Goal: Transaction & Acquisition: Purchase product/service

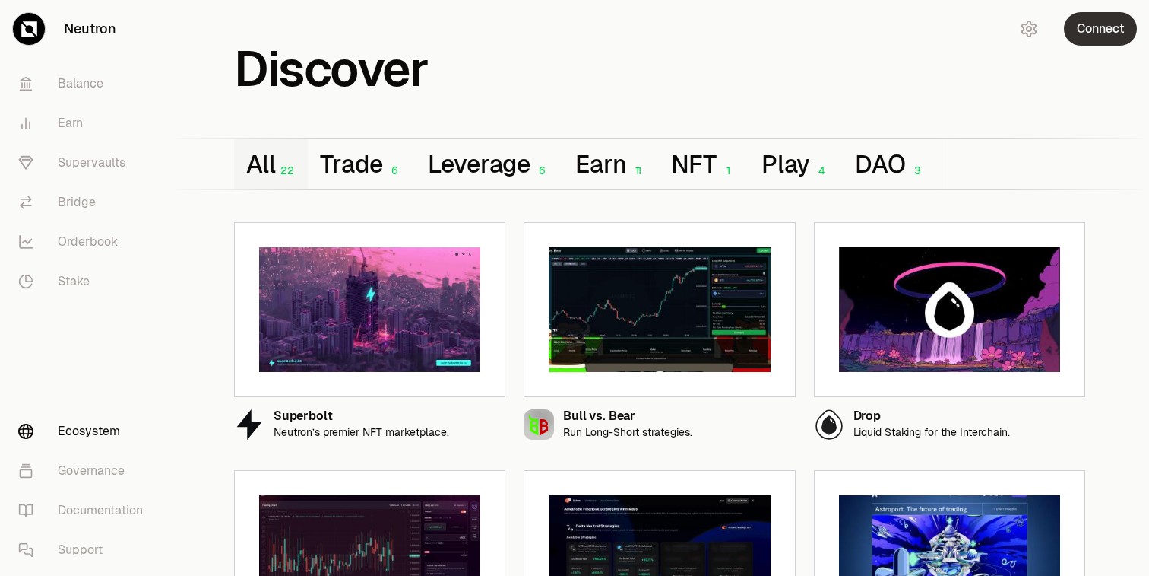
click at [1102, 33] on button "Connect" at bounding box center [1100, 28] width 73 height 33
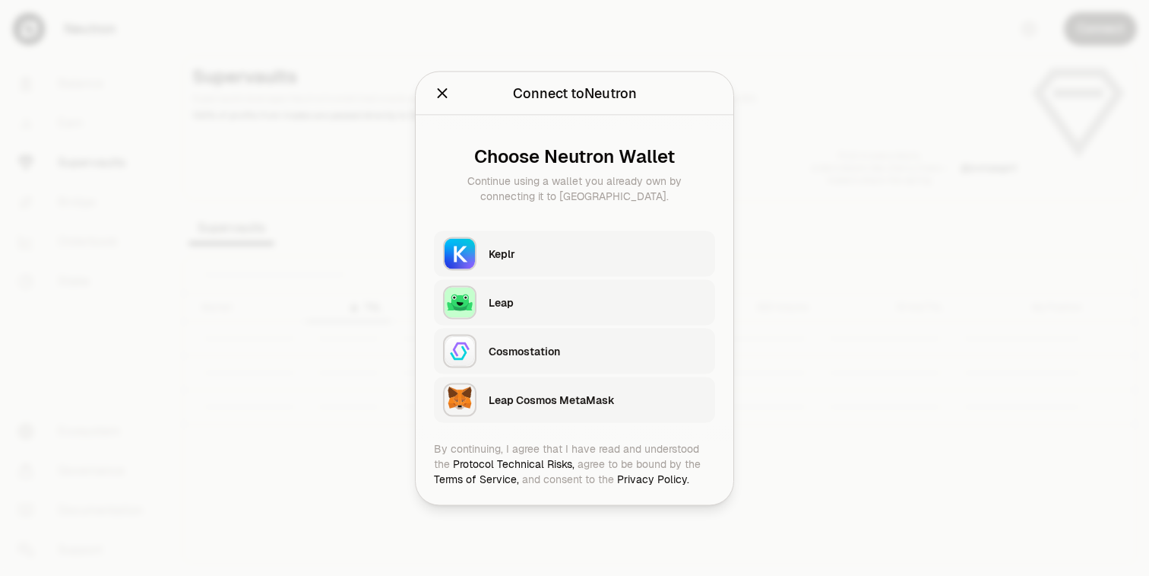
click at [568, 248] on div "Keplr" at bounding box center [597, 253] width 217 height 15
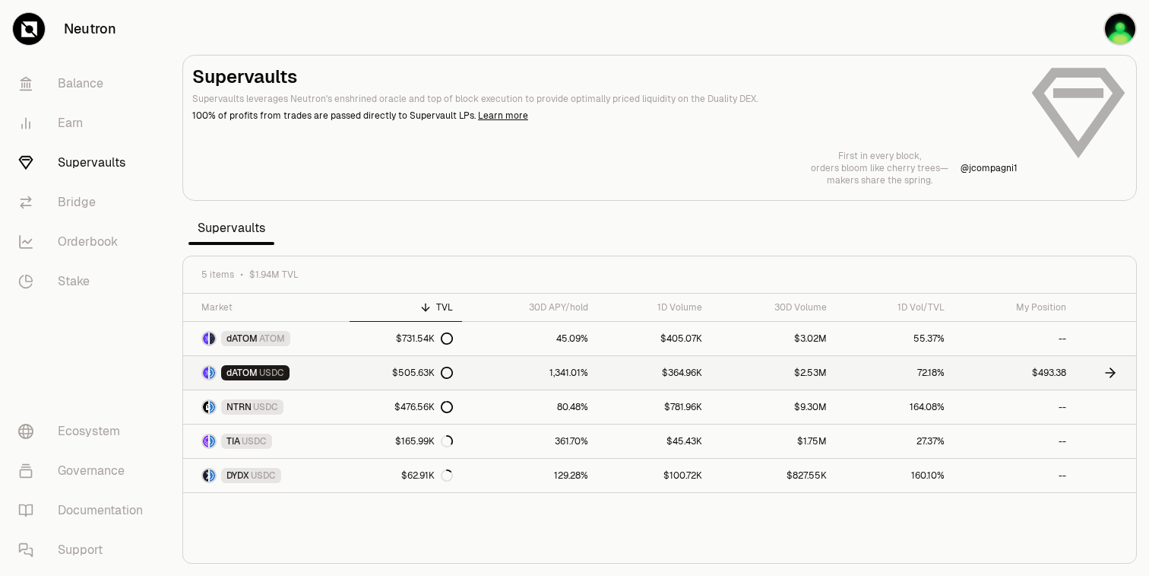
click at [1111, 368] on icon at bounding box center [1113, 372] width 5 height 9
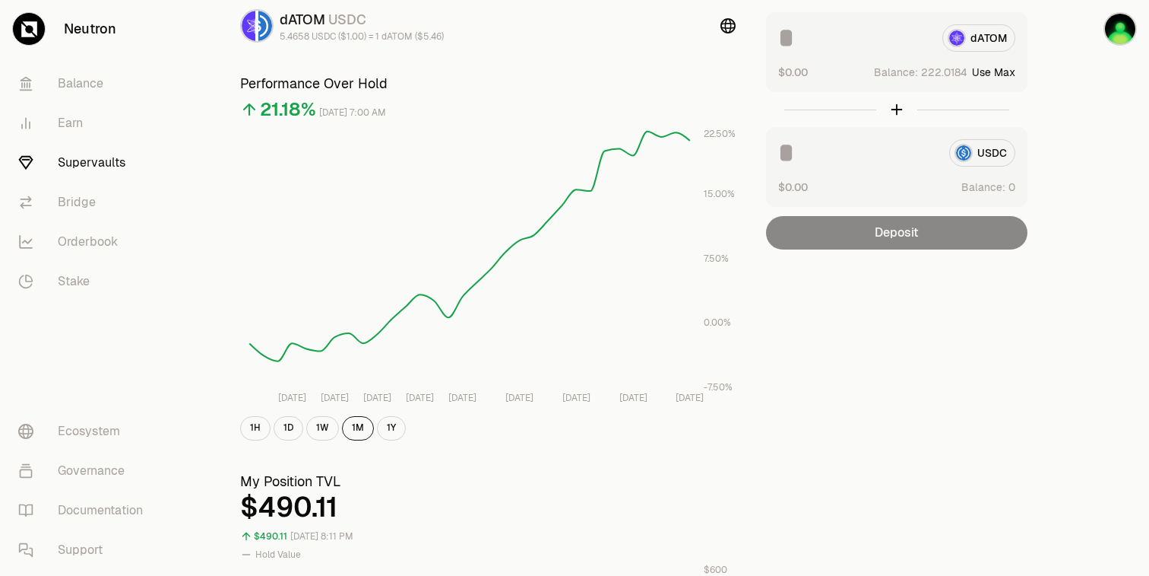
scroll to position [88, 0]
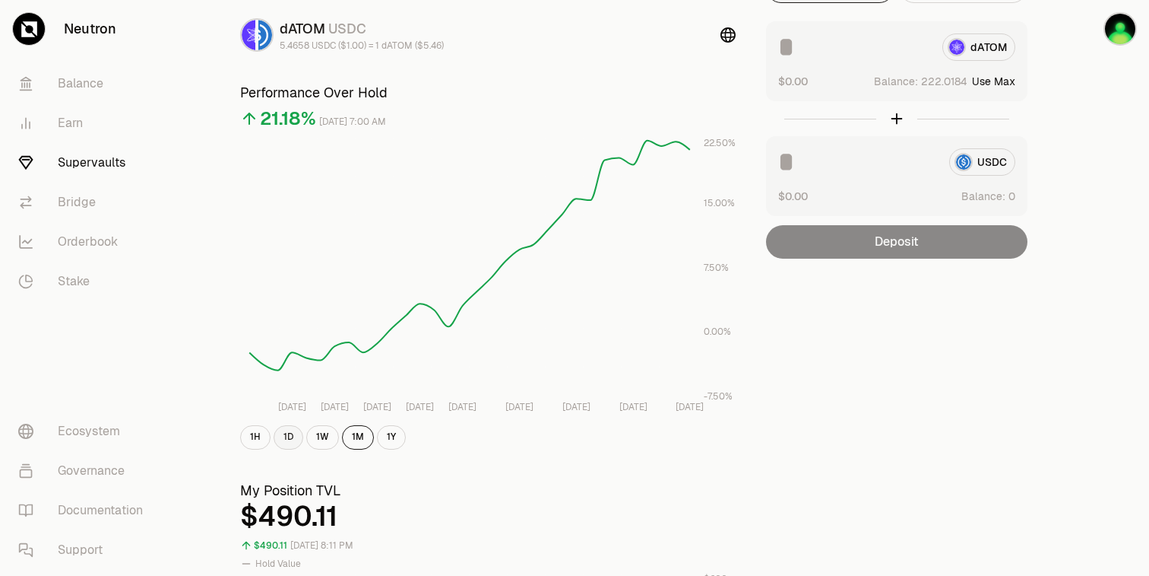
click at [283, 444] on button "1D" at bounding box center [289, 437] width 30 height 24
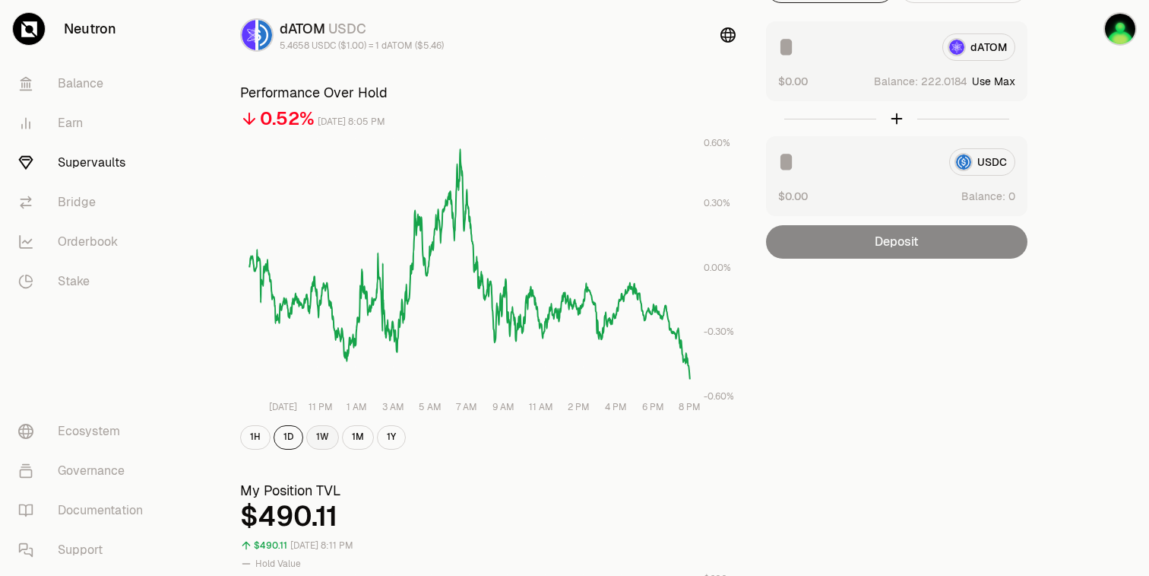
click at [315, 442] on button "1W" at bounding box center [322, 437] width 33 height 24
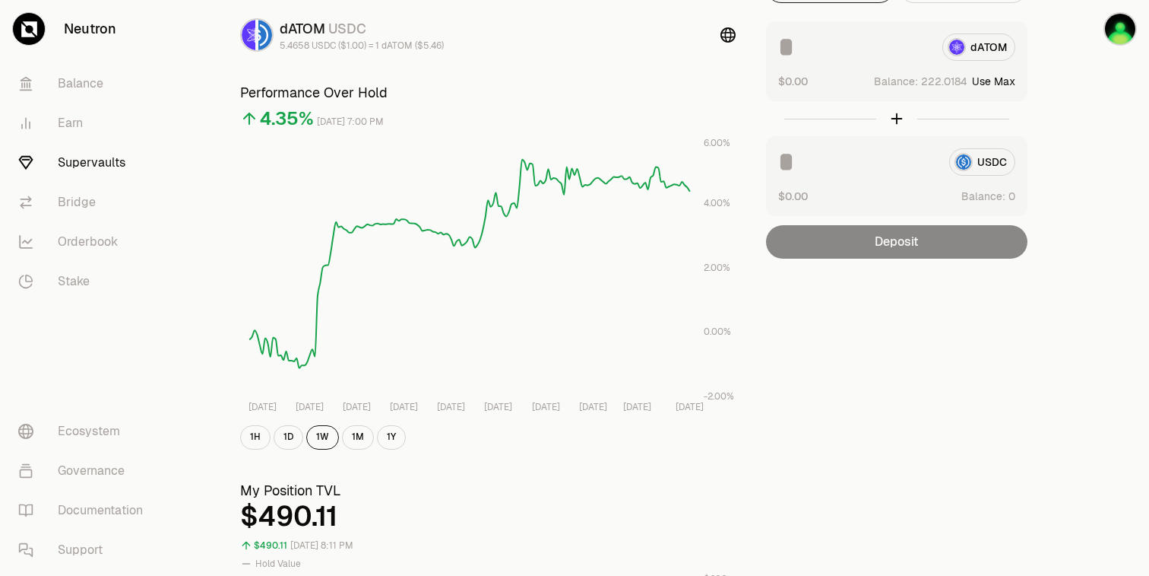
scroll to position [0, 0]
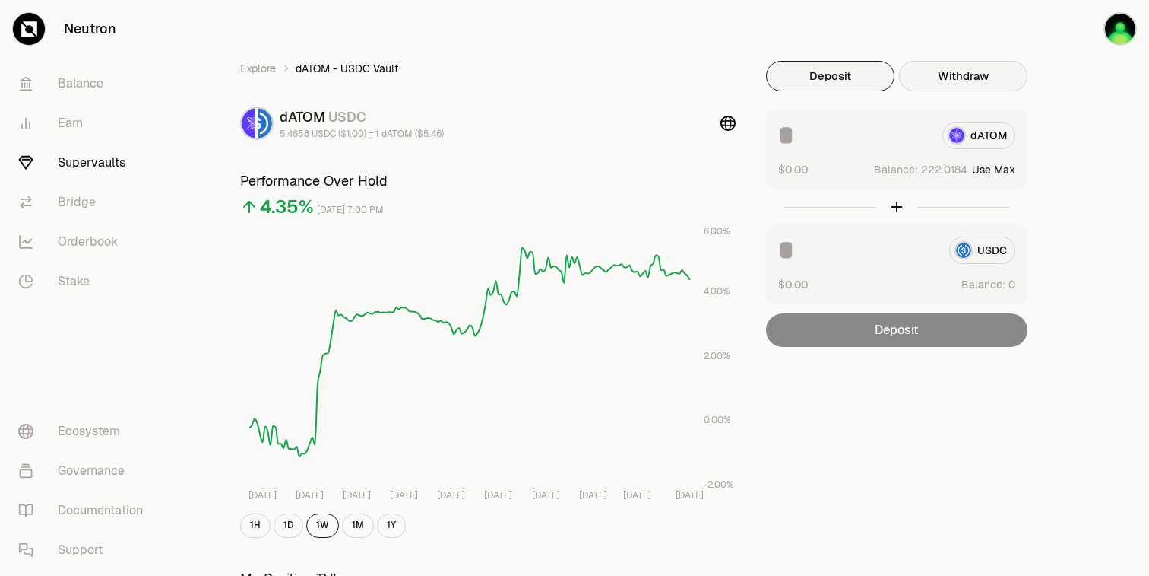
click at [956, 87] on button "Withdraw" at bounding box center [963, 76] width 128 height 30
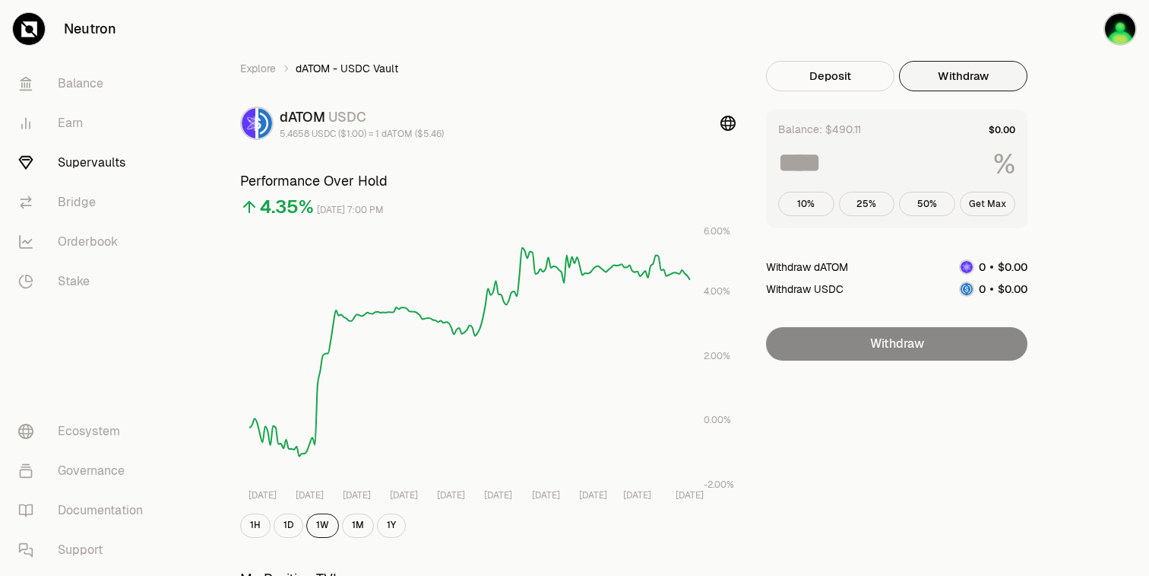
click at [986, 198] on button "Get Max" at bounding box center [988, 204] width 56 height 24
type input "***"
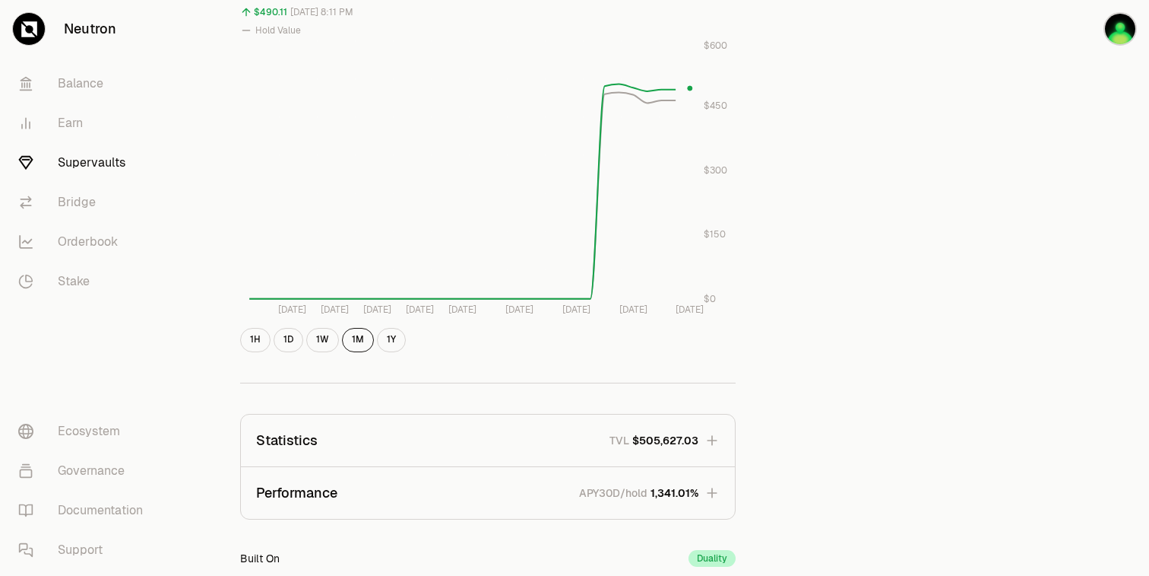
scroll to position [831, 0]
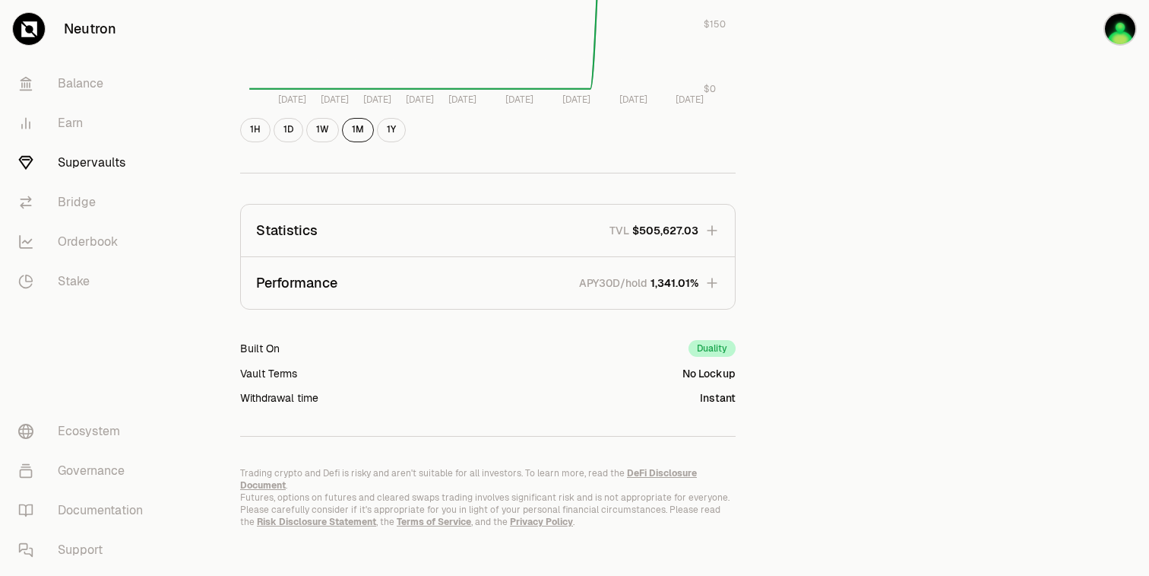
click at [715, 281] on icon "button" at bounding box center [712, 282] width 10 height 10
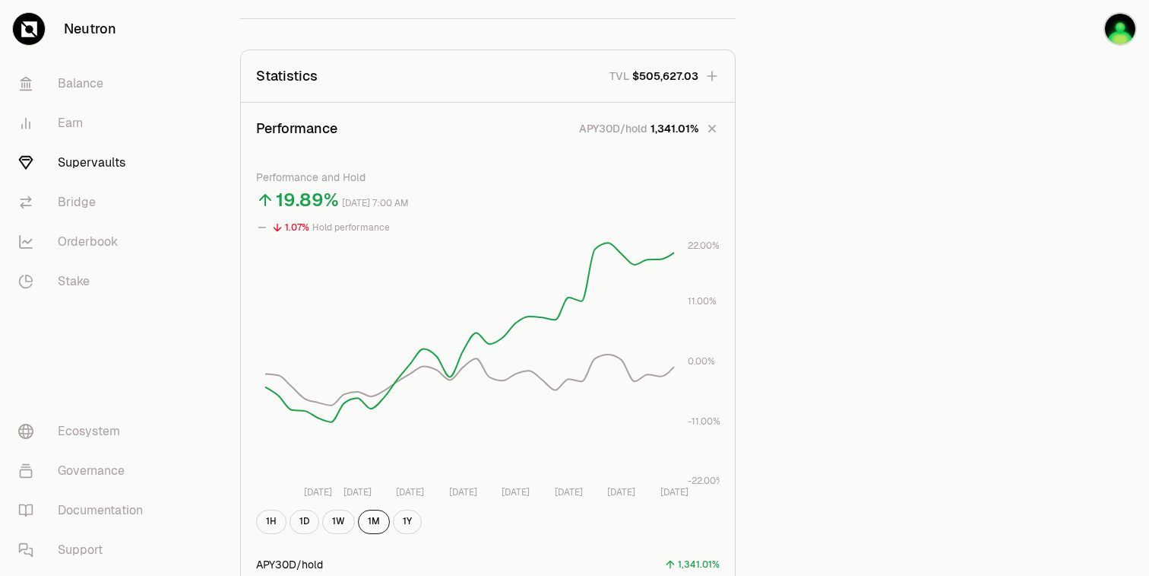
scroll to position [944, 0]
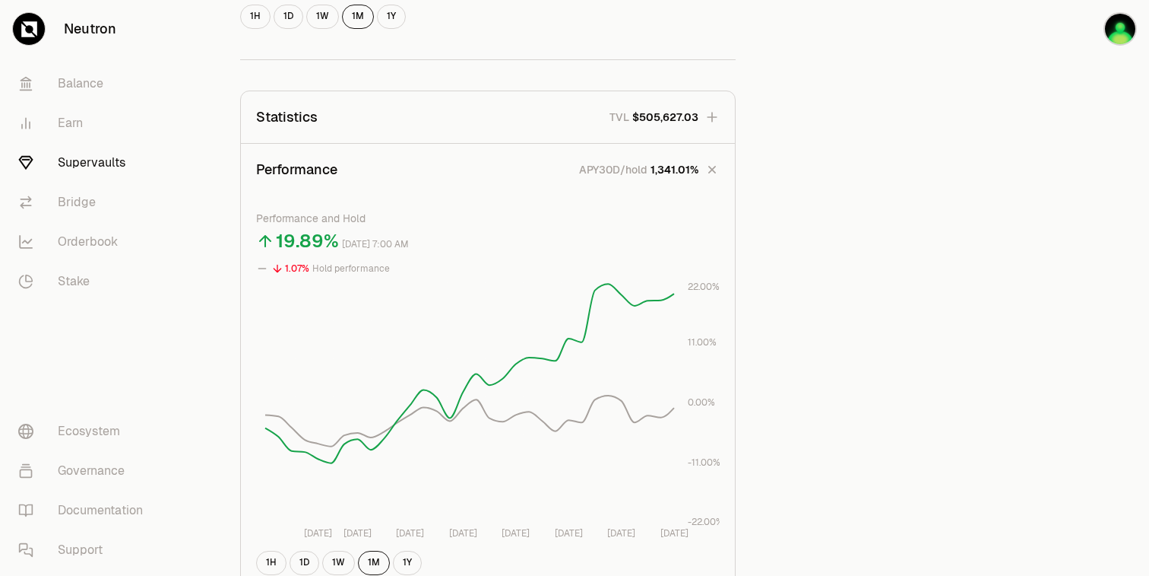
click at [699, 119] on button "Statistics TVL $505,627.03" at bounding box center [488, 117] width 494 height 52
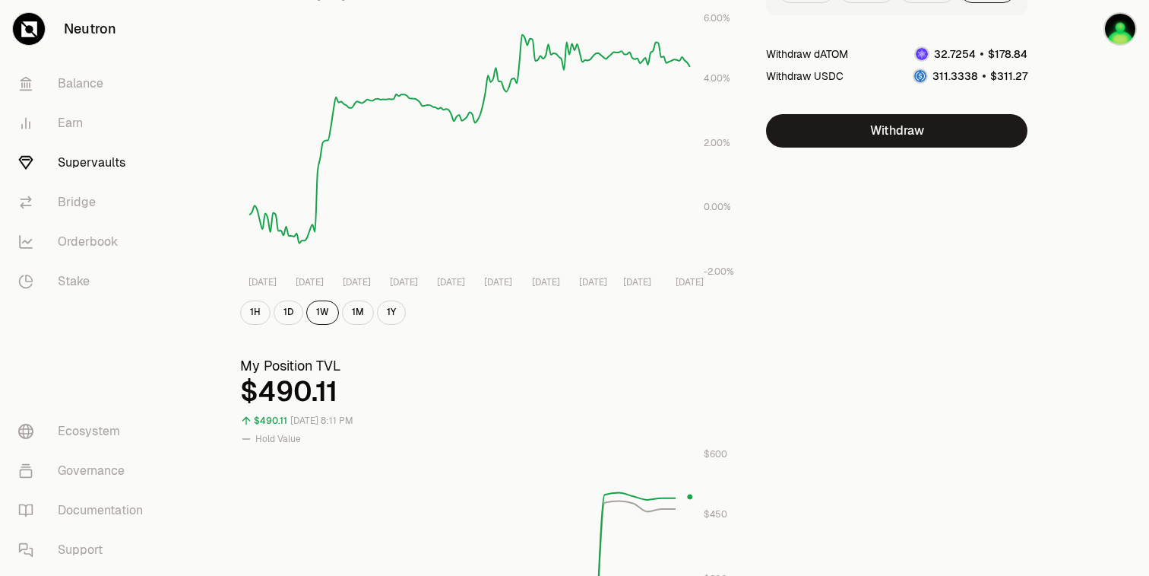
scroll to position [0, 0]
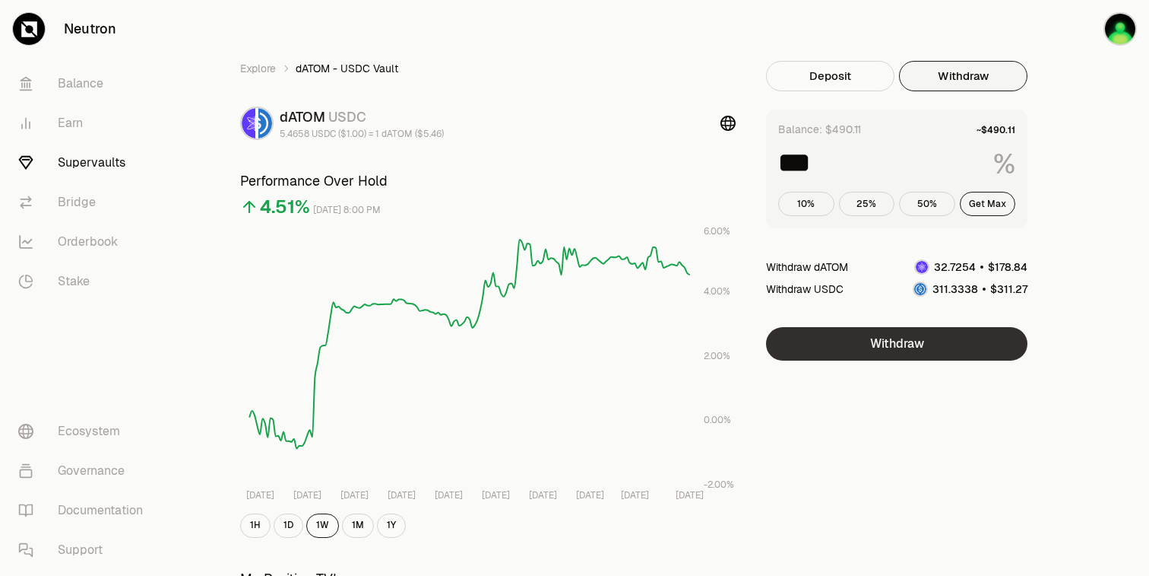
click at [935, 330] on button "Withdraw" at bounding box center [897, 343] width 262 height 33
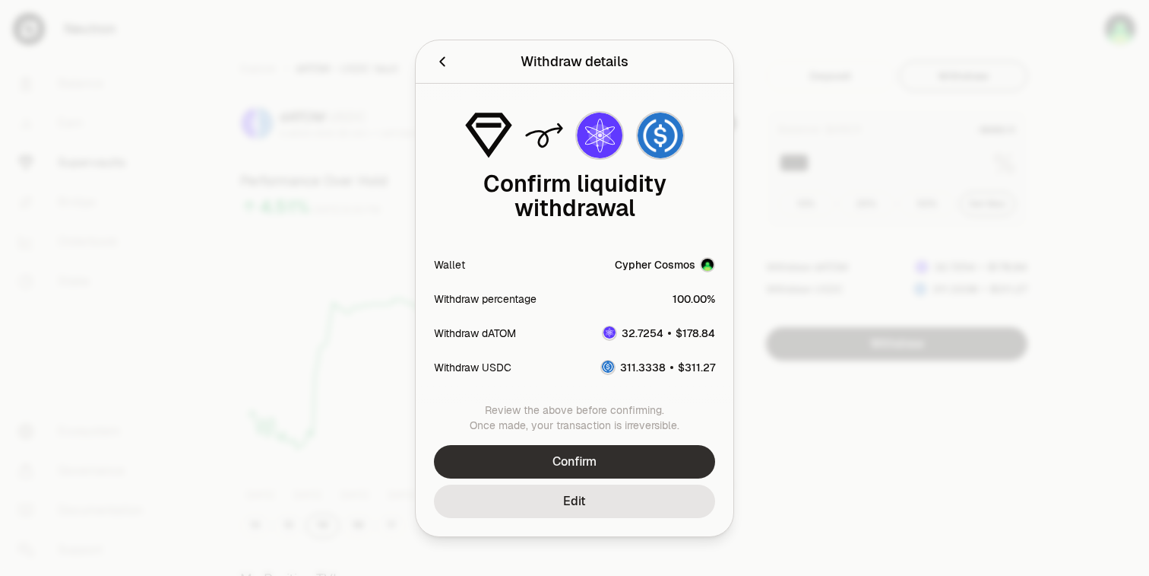
click at [665, 452] on button "Confirm" at bounding box center [574, 461] width 281 height 33
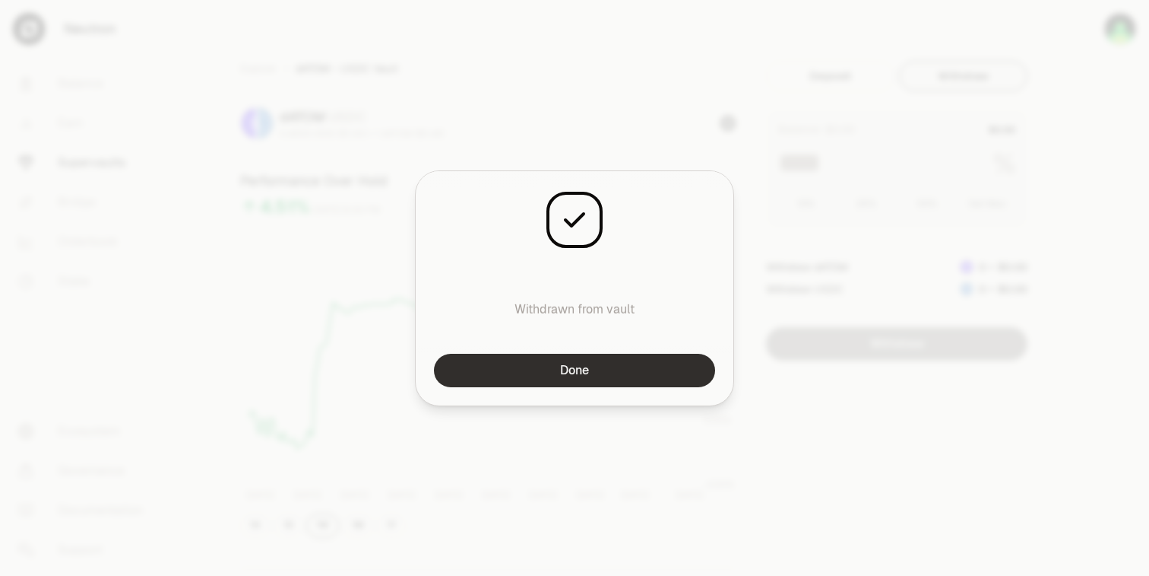
click at [657, 370] on button "Done" at bounding box center [574, 370] width 281 height 33
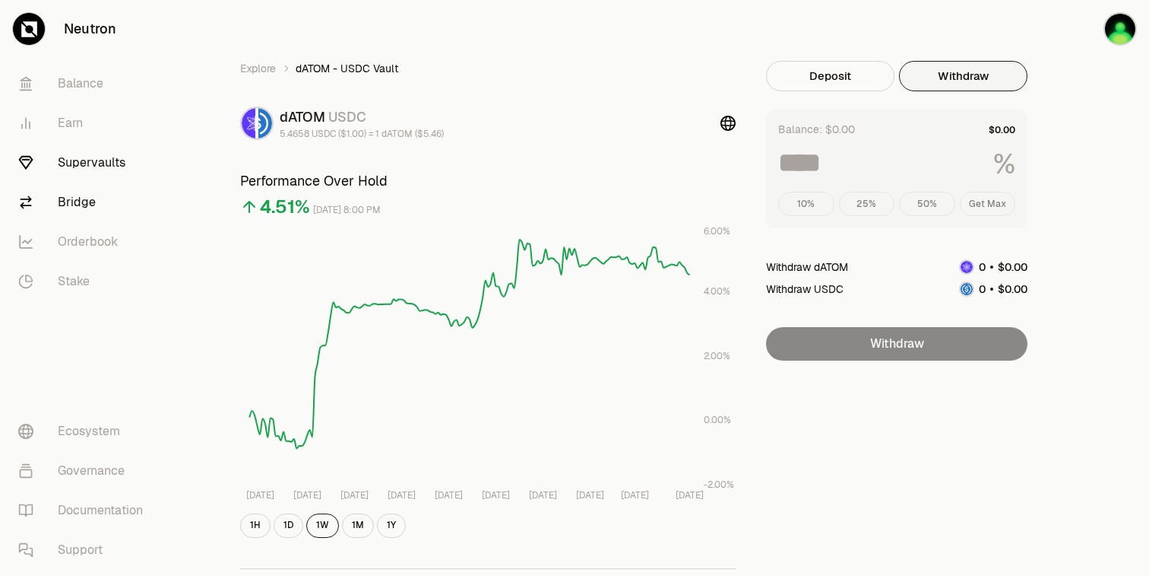
click at [81, 196] on link "Bridge" at bounding box center [85, 202] width 158 height 40
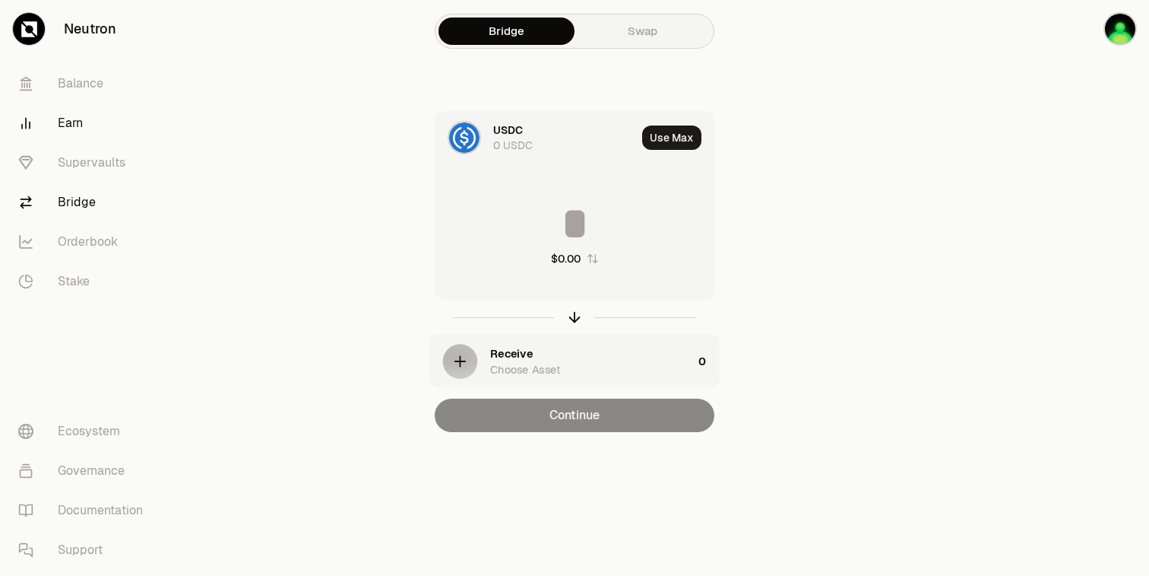
click at [89, 127] on link "Earn" at bounding box center [85, 123] width 158 height 40
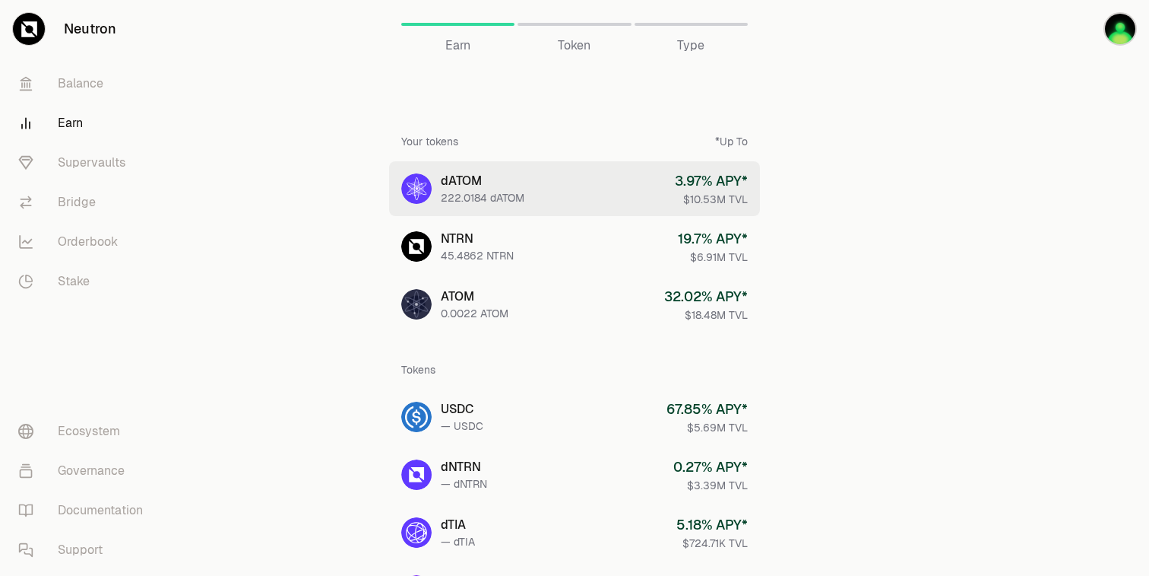
click at [544, 193] on link "dATOM 222.0184 dATOM 3.97 % APY* $10.53M TVL" at bounding box center [574, 188] width 371 height 55
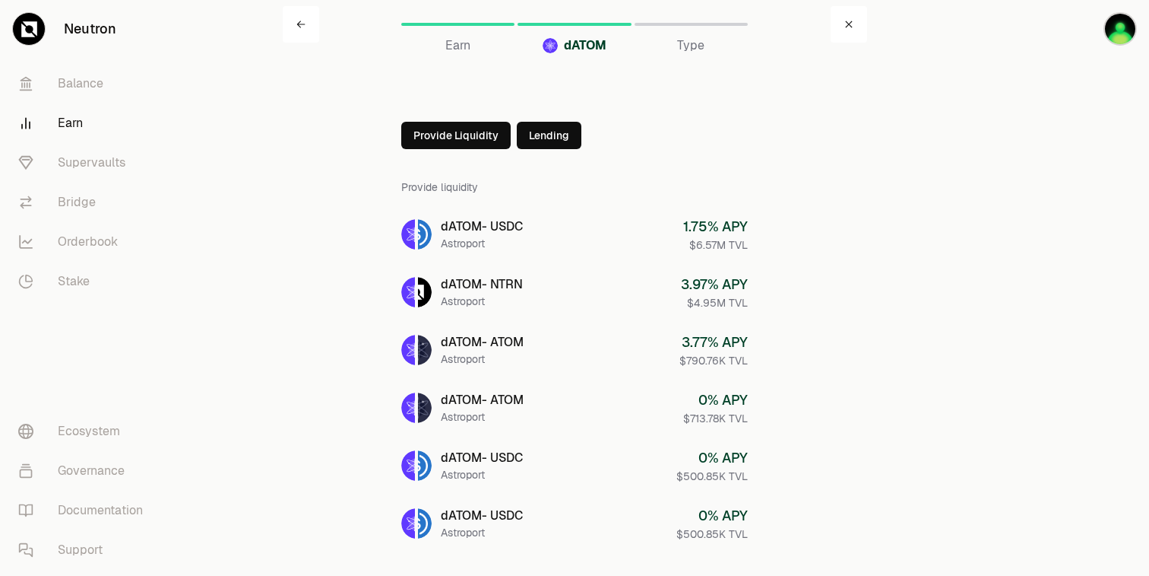
click at [297, 21] on icon at bounding box center [300, 24] width 9 height 9
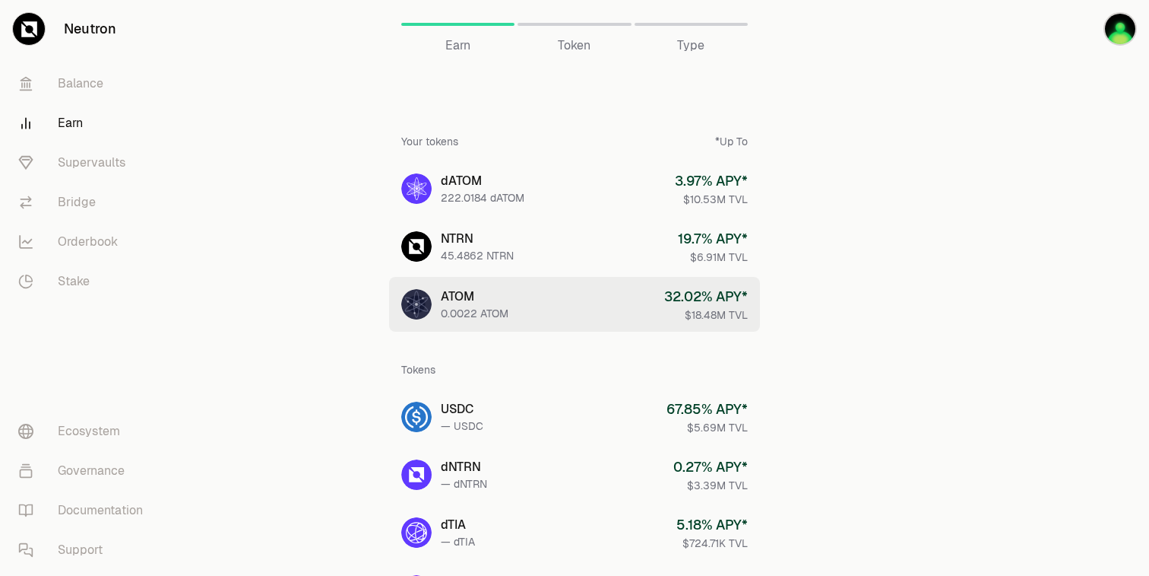
click at [521, 292] on link "ATOM 0.0022 ATOM 32.02 % APY* $18.48M TVL" at bounding box center [574, 304] width 371 height 55
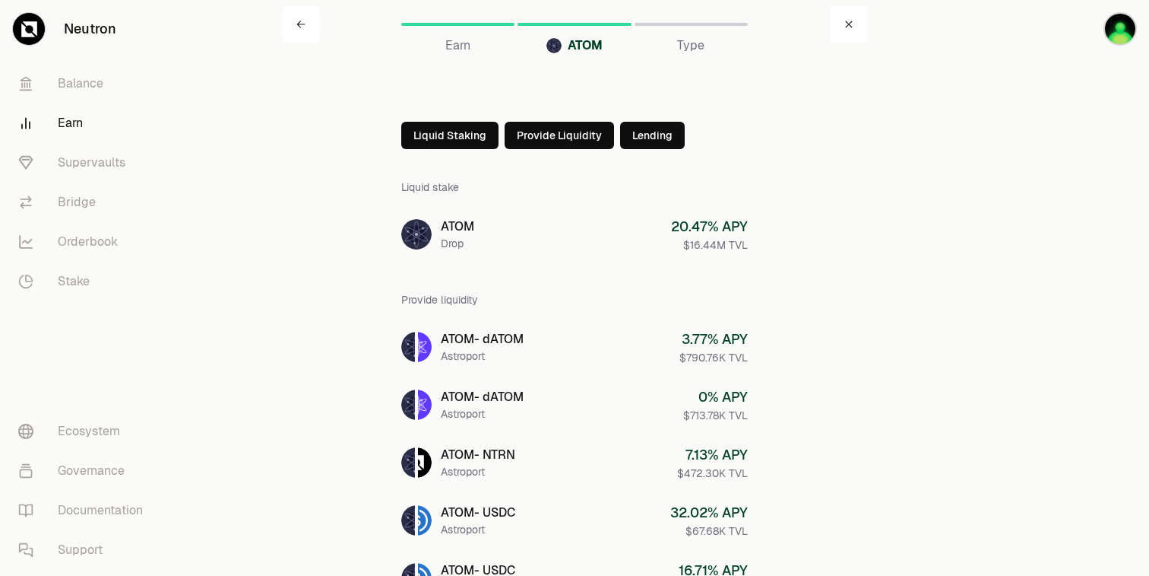
click at [299, 25] on icon at bounding box center [300, 24] width 8 height 7
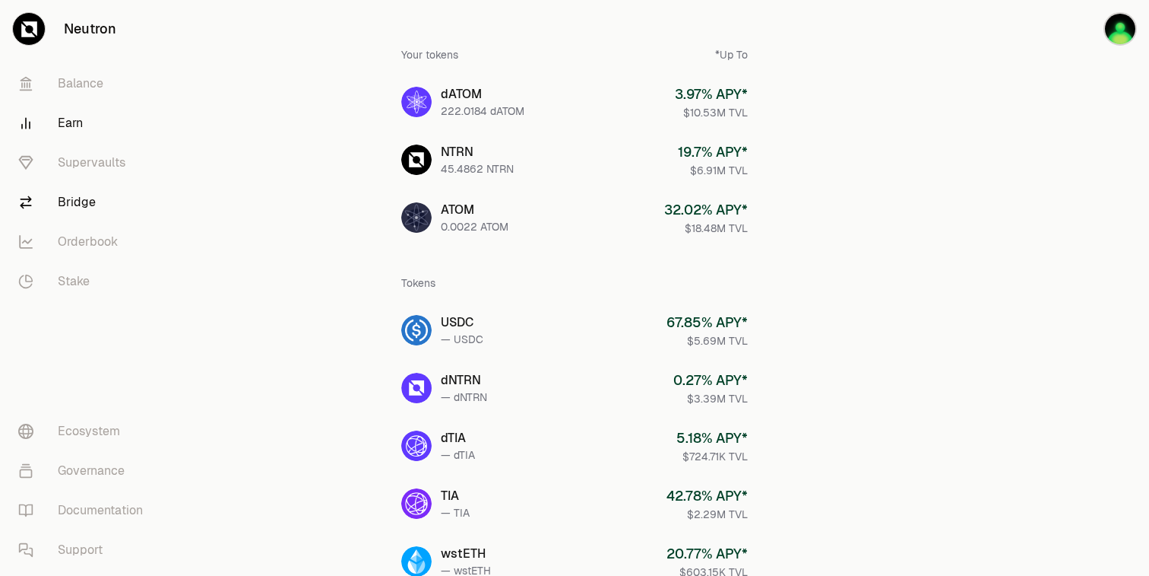
scroll to position [91, 0]
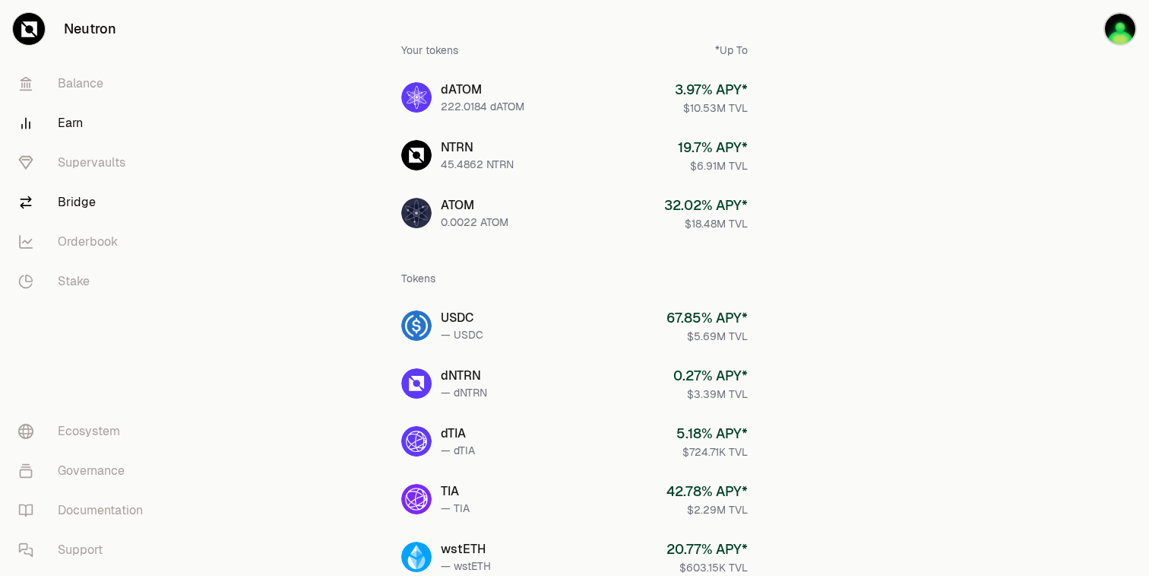
click at [84, 212] on link "Bridge" at bounding box center [85, 202] width 158 height 40
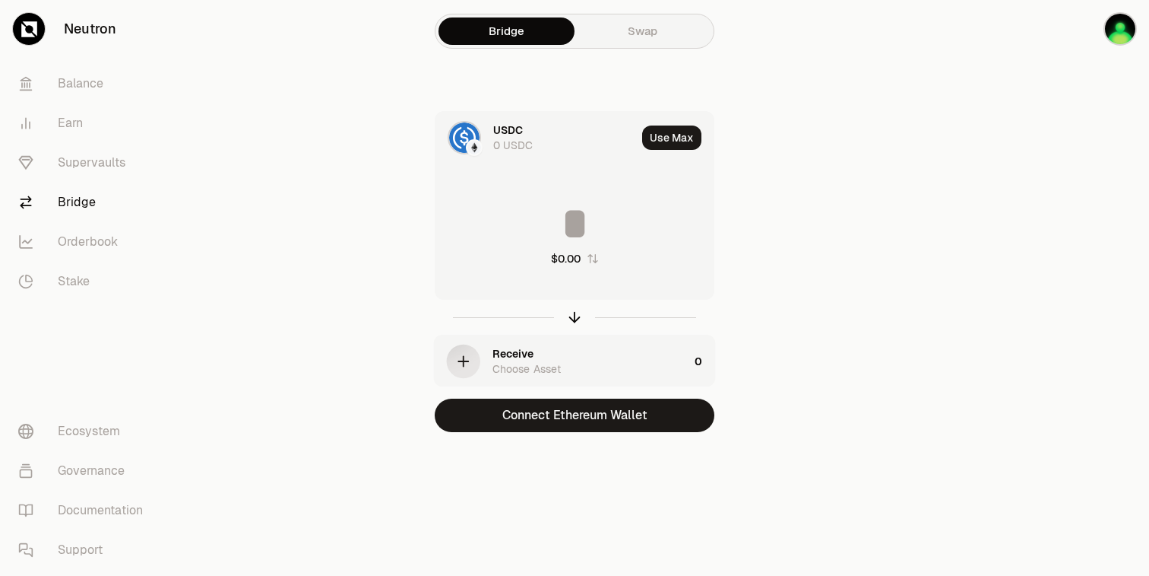
click at [677, 21] on link "Swap" at bounding box center [643, 30] width 136 height 27
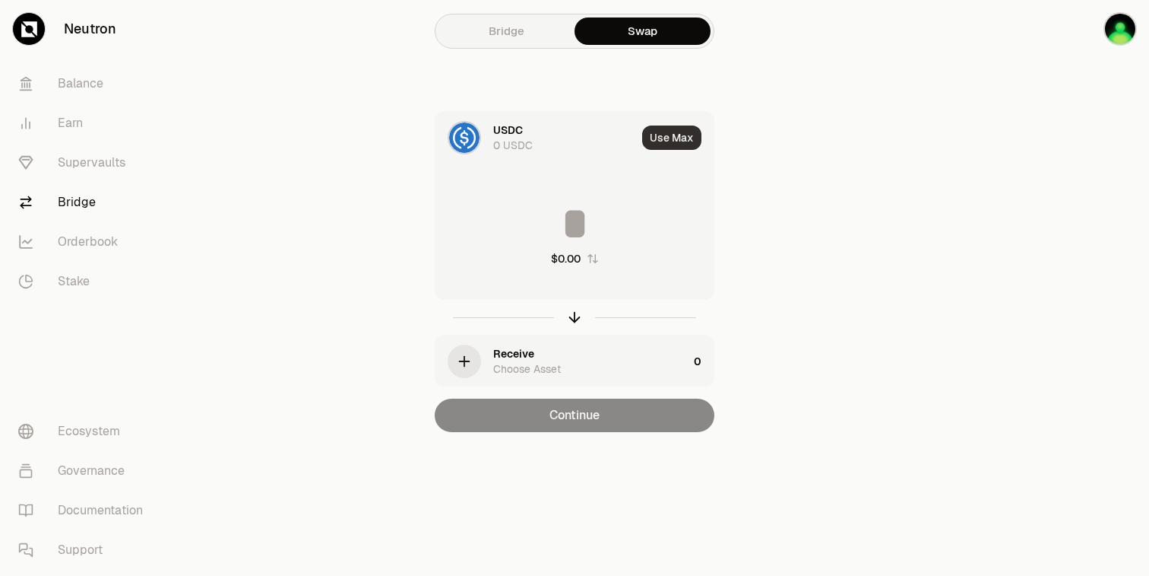
click at [666, 144] on button "Use Max" at bounding box center [671, 137] width 59 height 24
type input "*"
click at [510, 141] on div "0 USDC" at bounding box center [513, 145] width 40 height 15
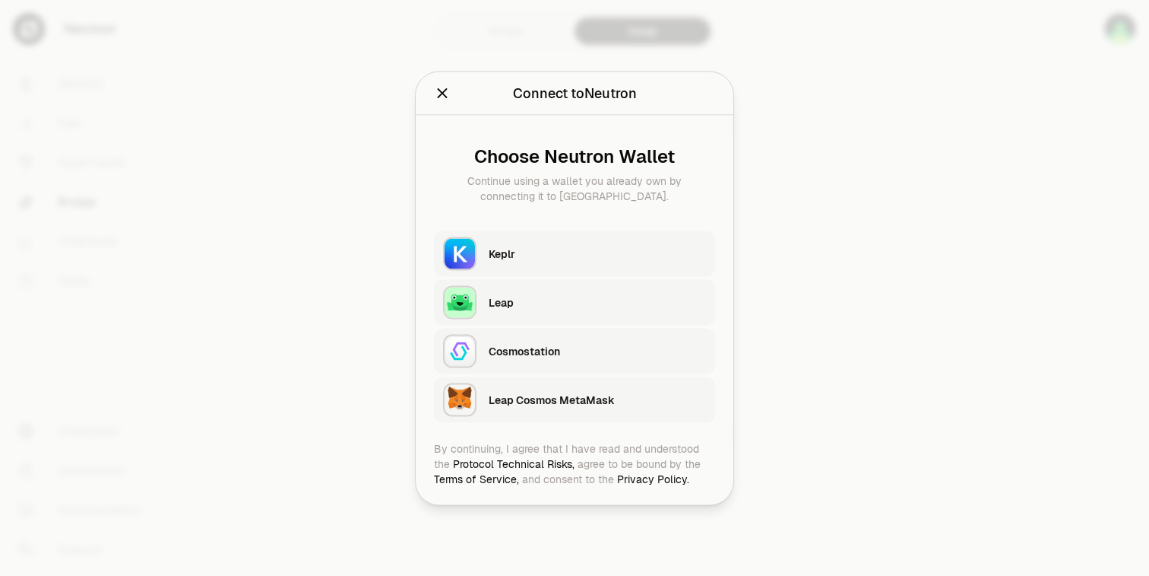
click at [556, 249] on div "Keplr" at bounding box center [597, 253] width 217 height 15
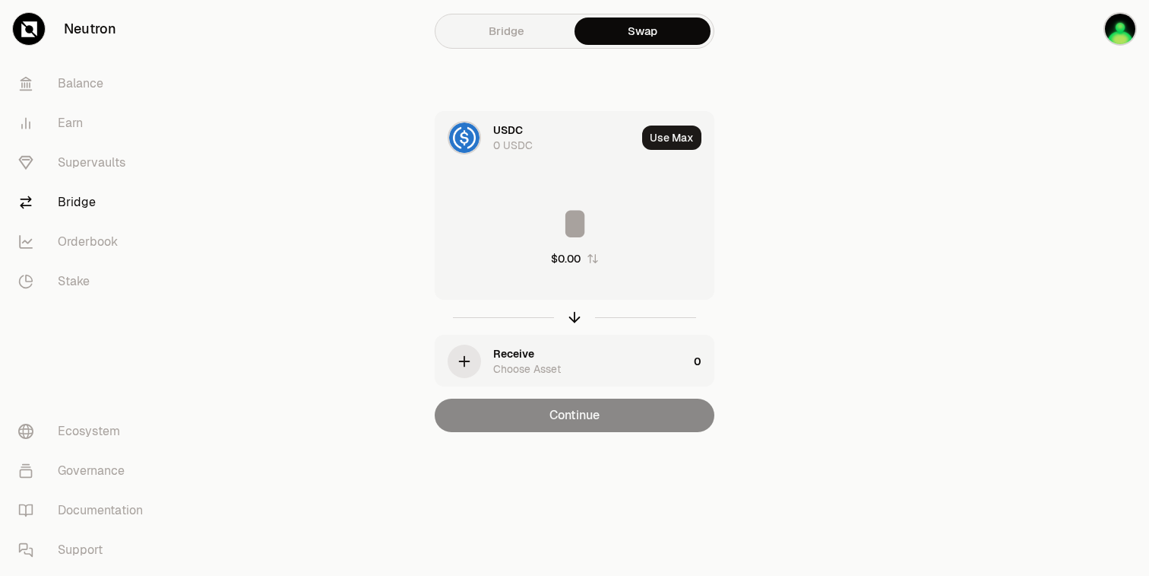
click at [511, 146] on div "0 USDC" at bounding box center [513, 145] width 40 height 15
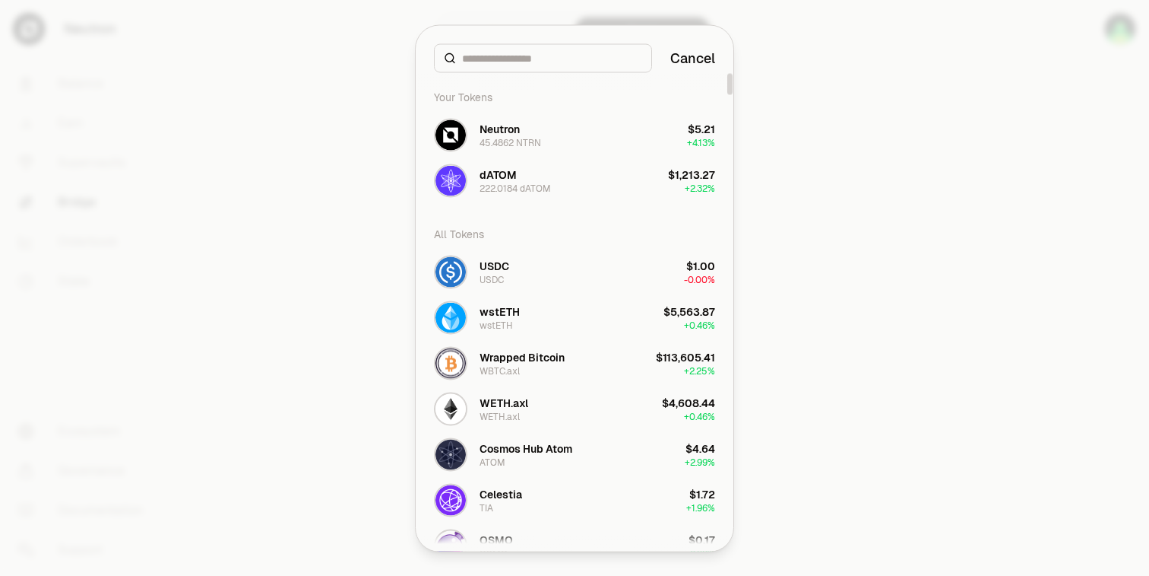
click at [918, 167] on div at bounding box center [574, 288] width 1149 height 576
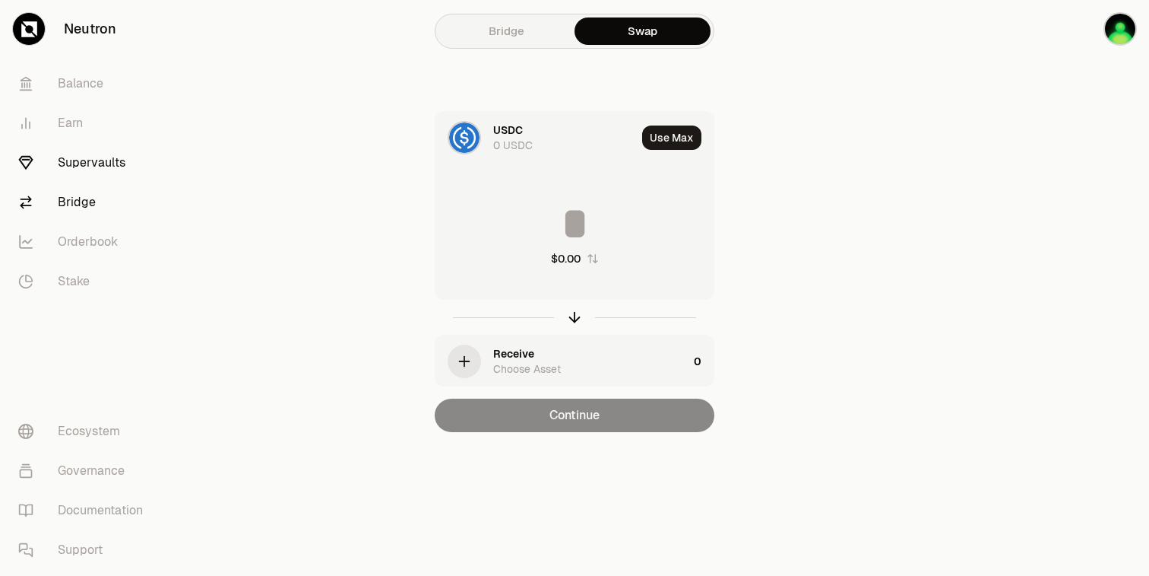
click at [103, 160] on link "Supervaults" at bounding box center [85, 163] width 158 height 40
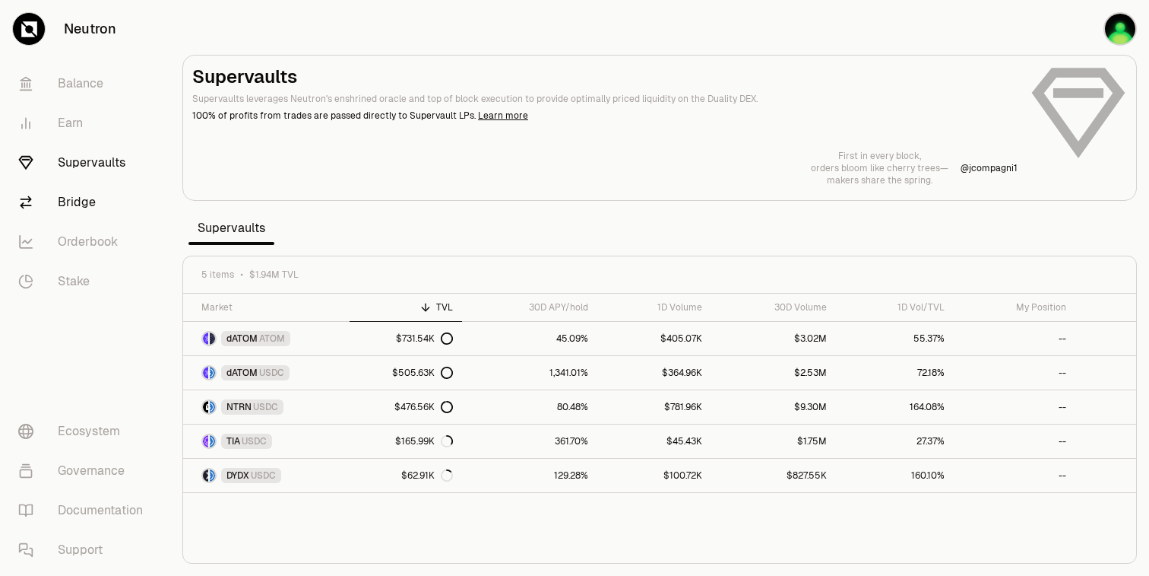
click at [90, 202] on link "Bridge" at bounding box center [85, 202] width 158 height 40
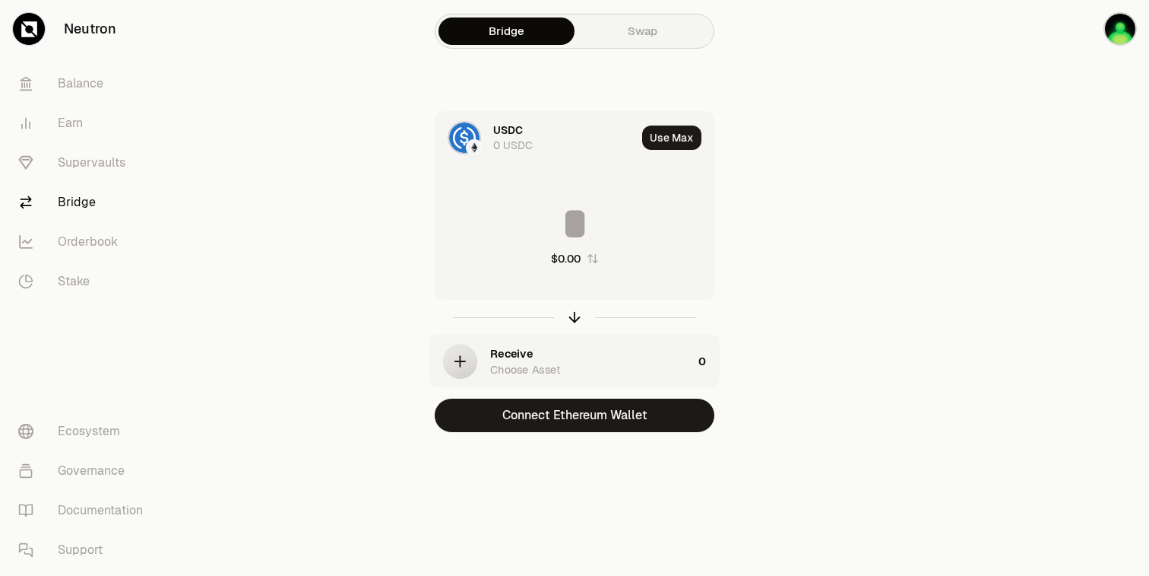
click at [654, 43] on link "Swap" at bounding box center [643, 30] width 136 height 27
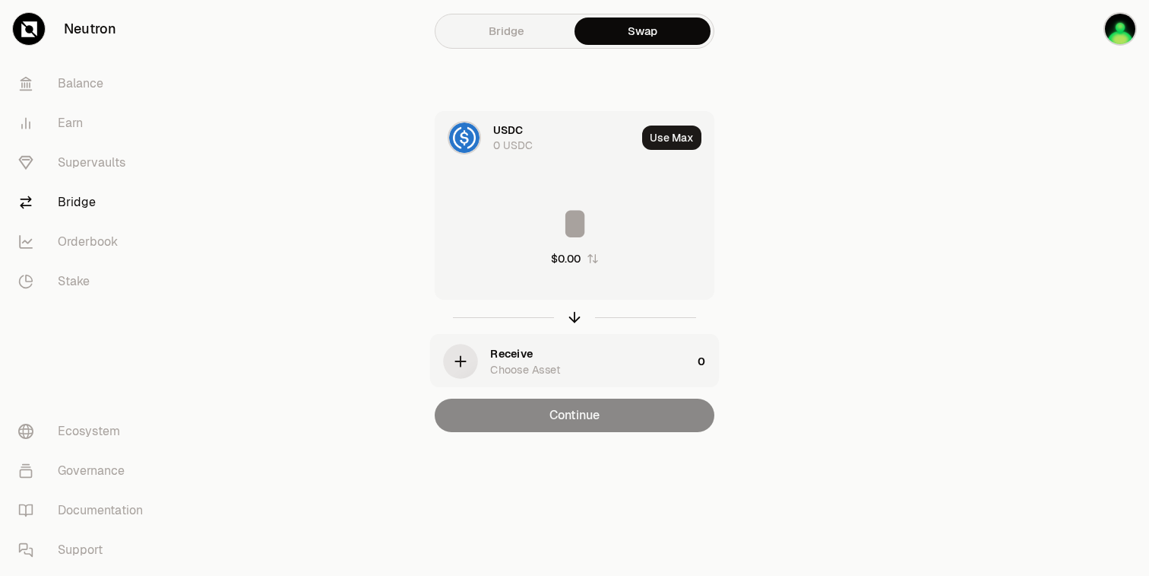
click at [525, 133] on div "USDC 0 USDC" at bounding box center [564, 137] width 143 height 30
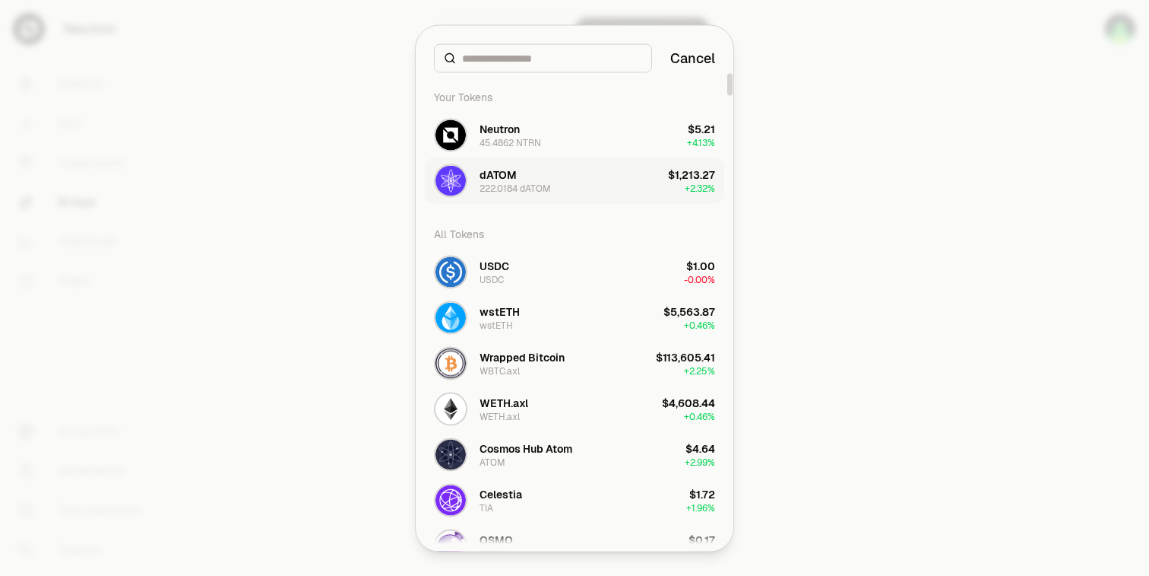
click at [553, 175] on button "dATOM 222.0184 dATOM $1,213.27 + 2.32%" at bounding box center [575, 180] width 300 height 46
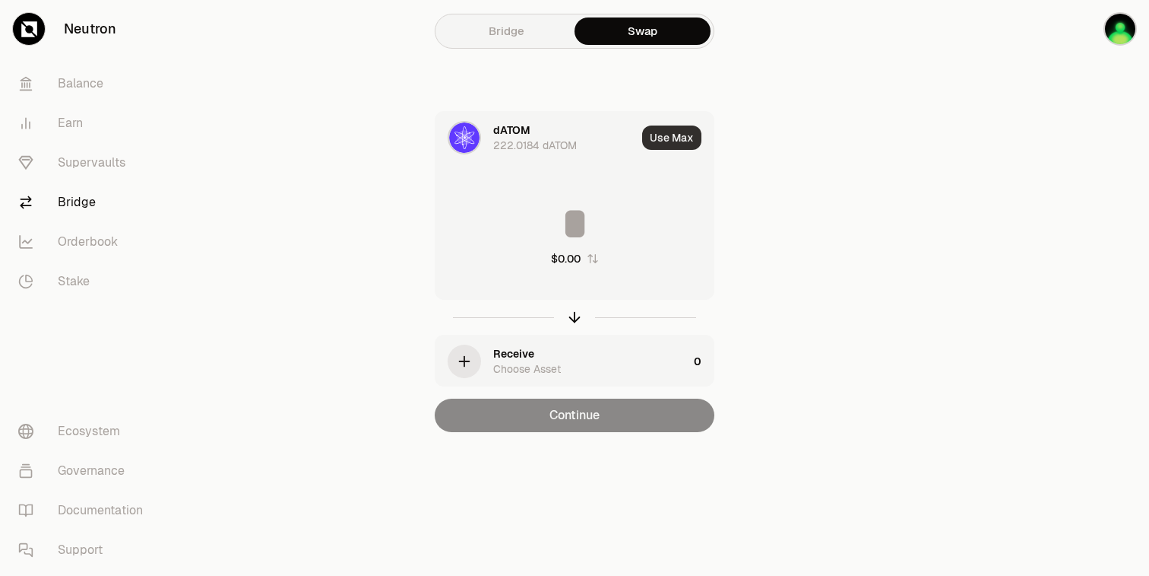
click at [675, 143] on button "Use Max" at bounding box center [671, 137] width 59 height 24
type input "**********"
click at [522, 139] on div "222.0184 dATOM" at bounding box center [535, 145] width 84 height 15
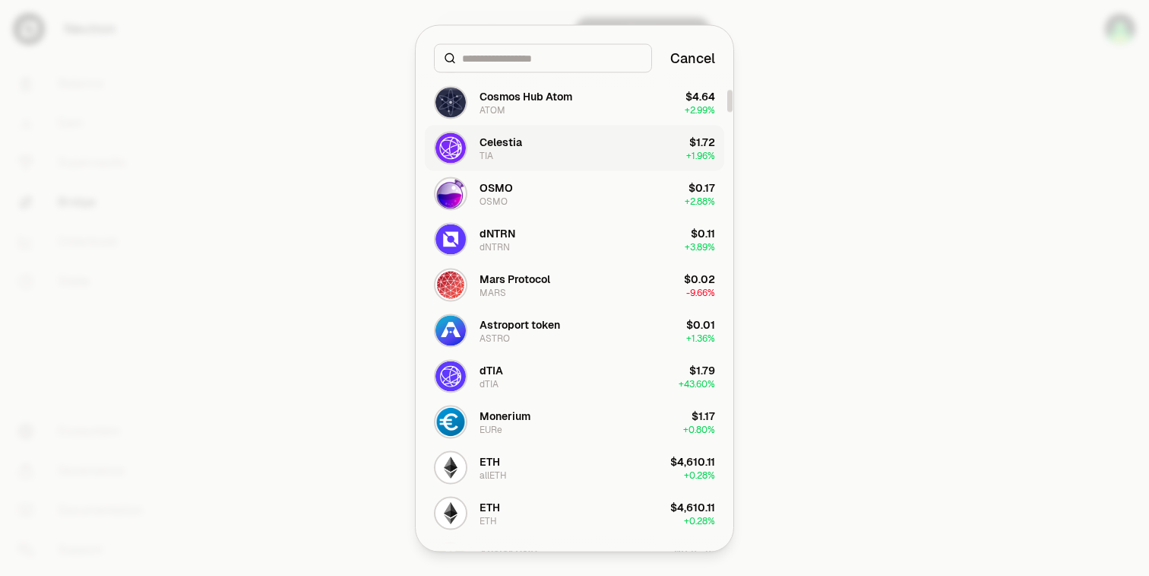
scroll to position [379, 0]
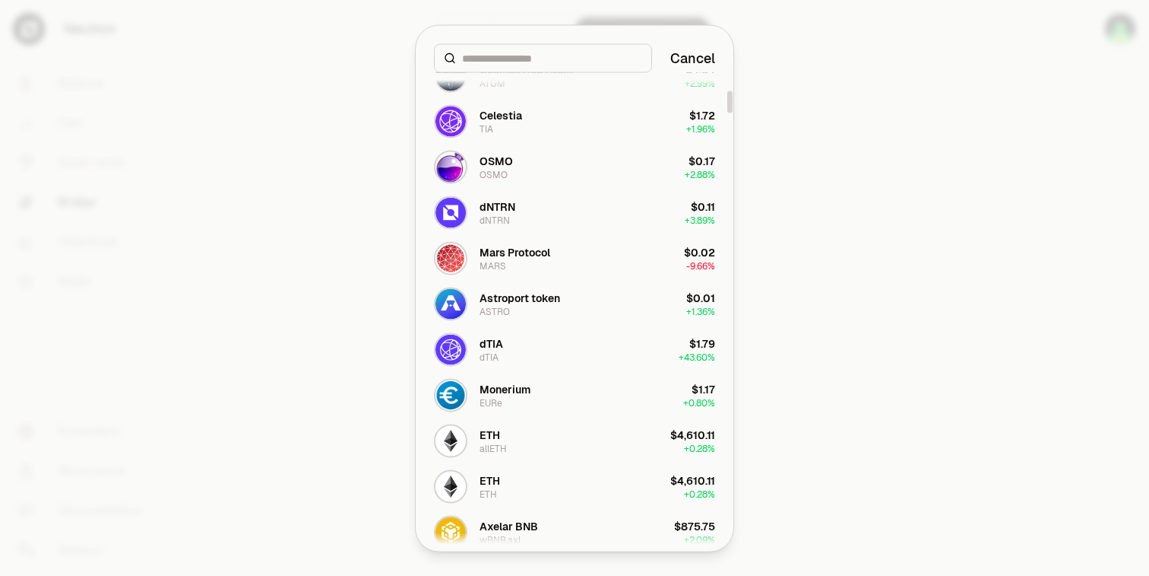
click at [861, 187] on div at bounding box center [574, 288] width 1149 height 576
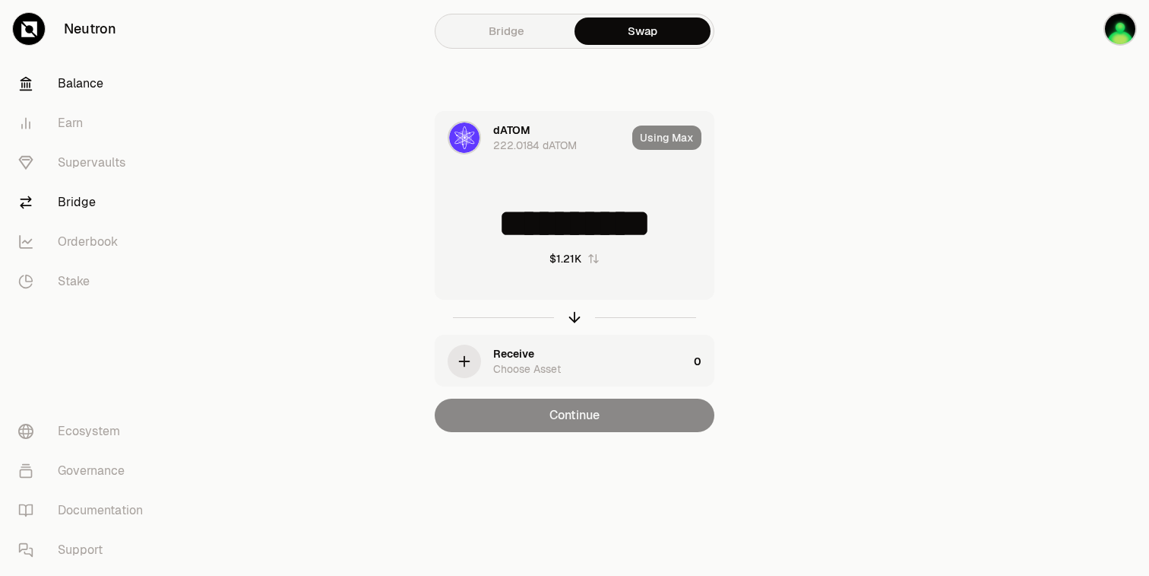
click at [99, 81] on link "Balance" at bounding box center [85, 84] width 158 height 40
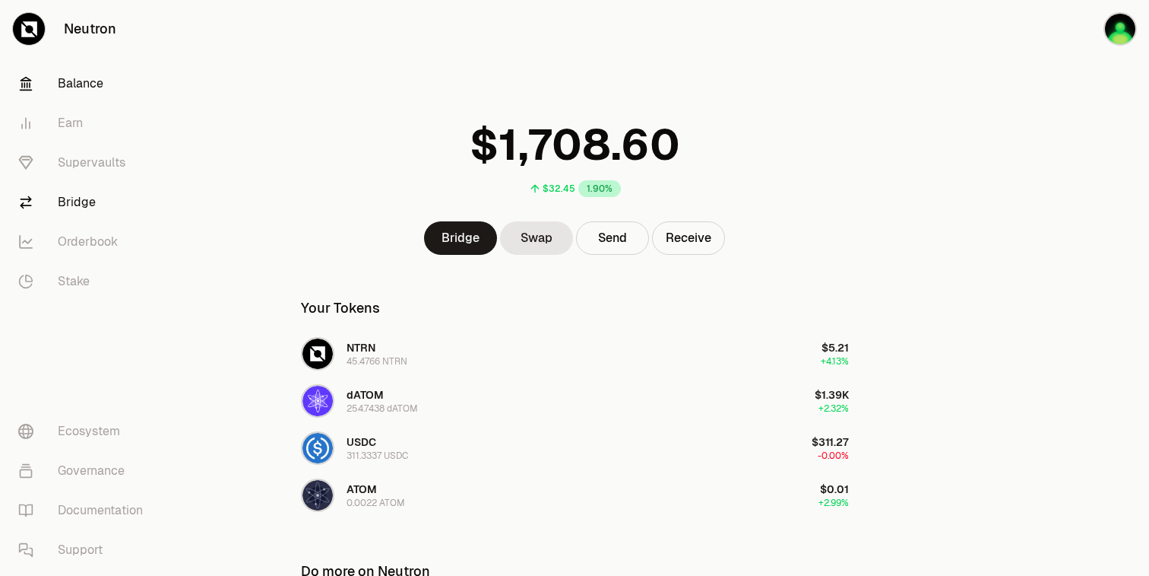
click at [97, 208] on link "Bridge" at bounding box center [85, 202] width 158 height 40
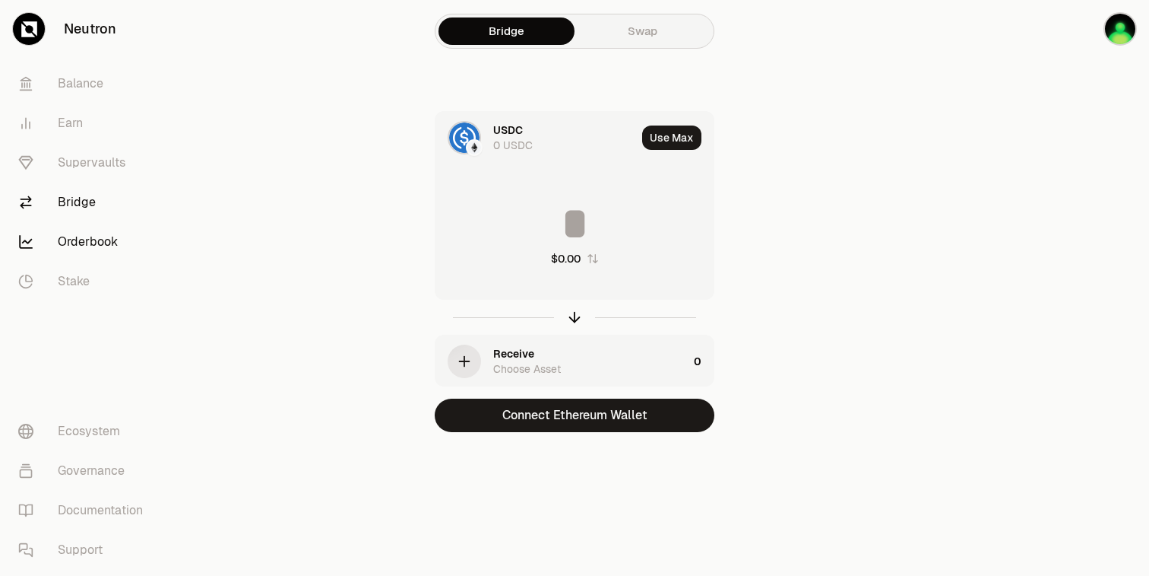
click at [94, 233] on link "Orderbook" at bounding box center [85, 242] width 158 height 40
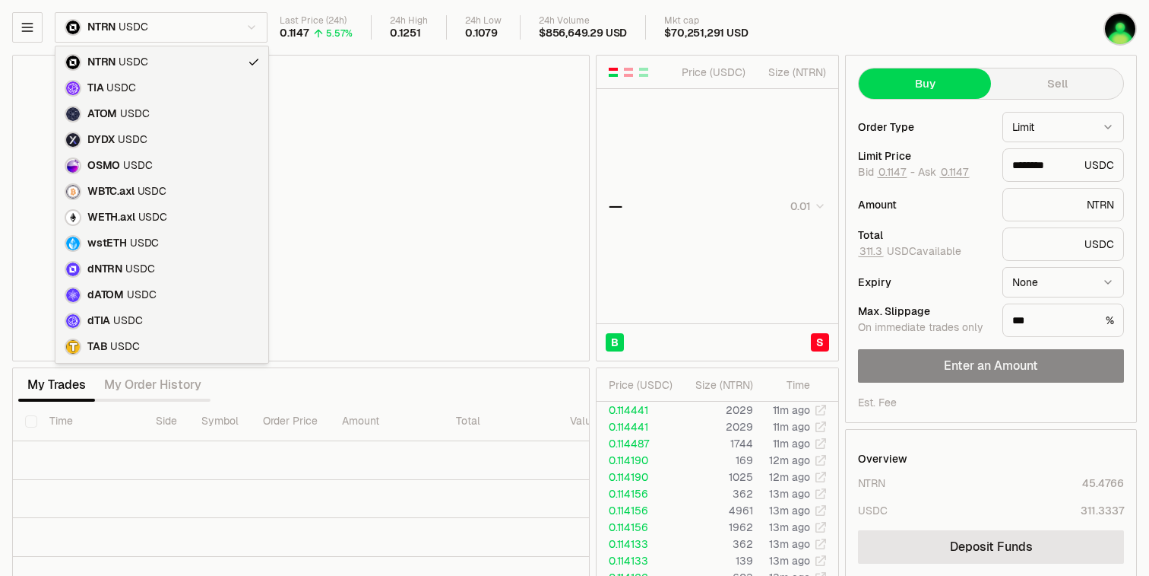
click at [153, 34] on html "Neutron Balance Earn Supervaults Bridge Orderbook Stake Ecosystem Governance Do…" at bounding box center [574, 331] width 1149 height 662
type input "********"
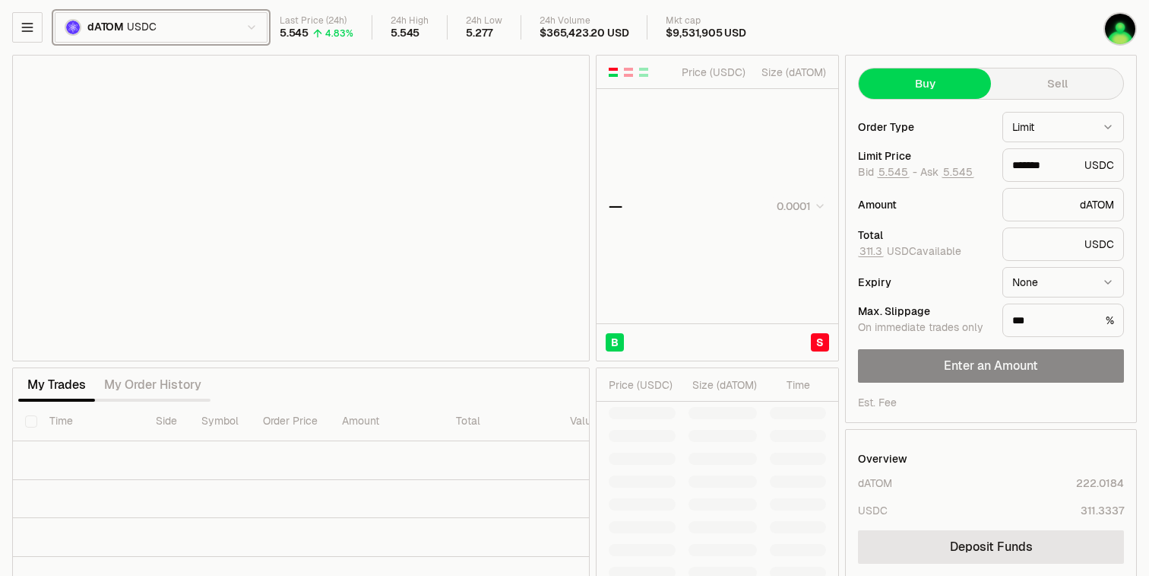
type input "*******"
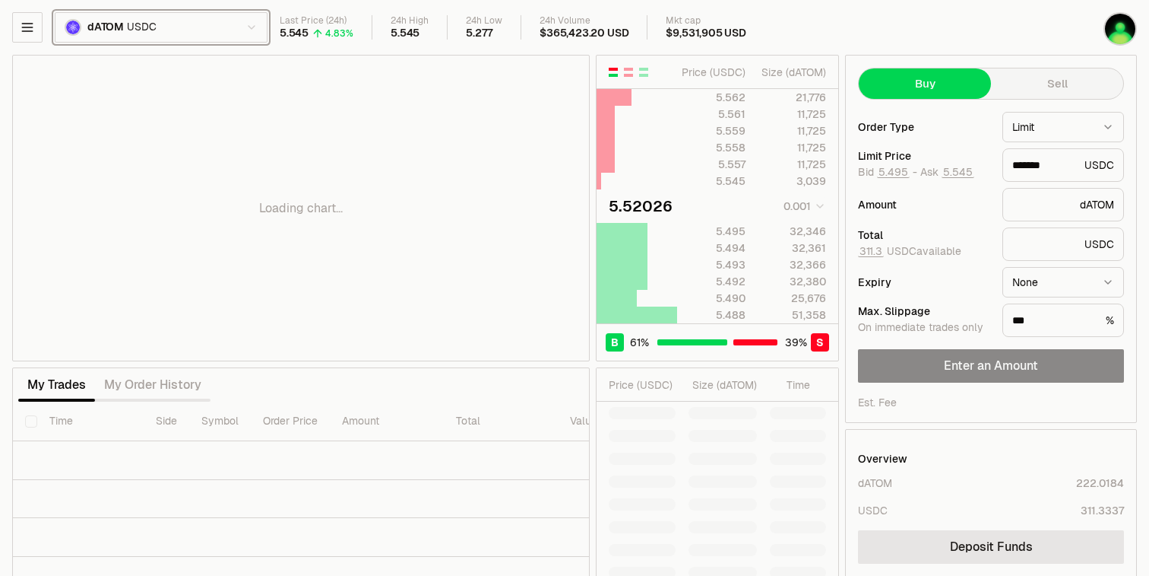
scroll to position [1, 0]
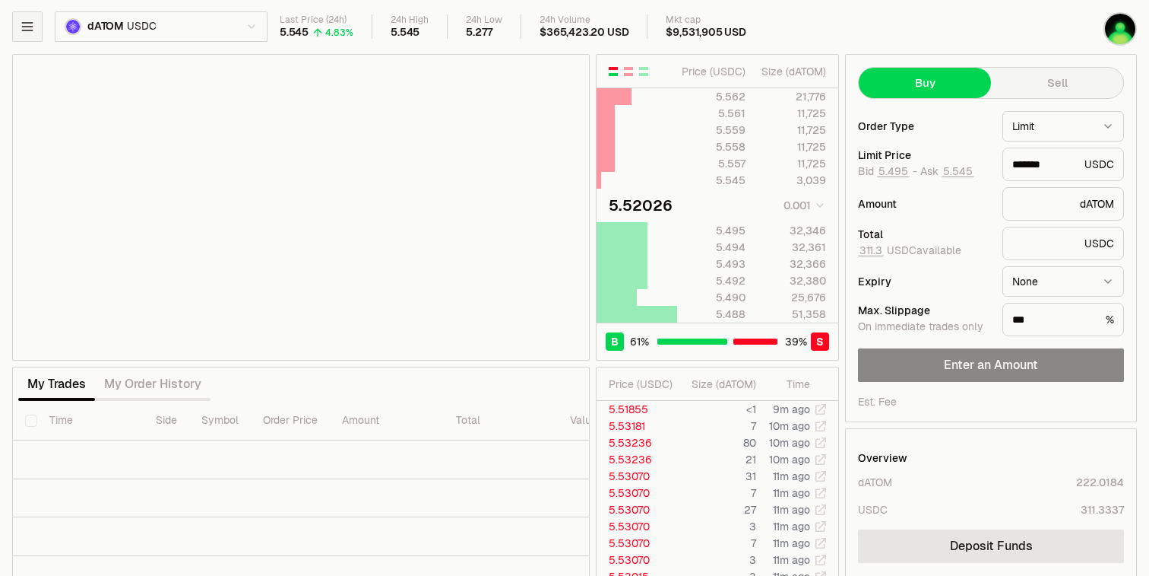
click at [28, 28] on icon "button" at bounding box center [27, 26] width 15 height 15
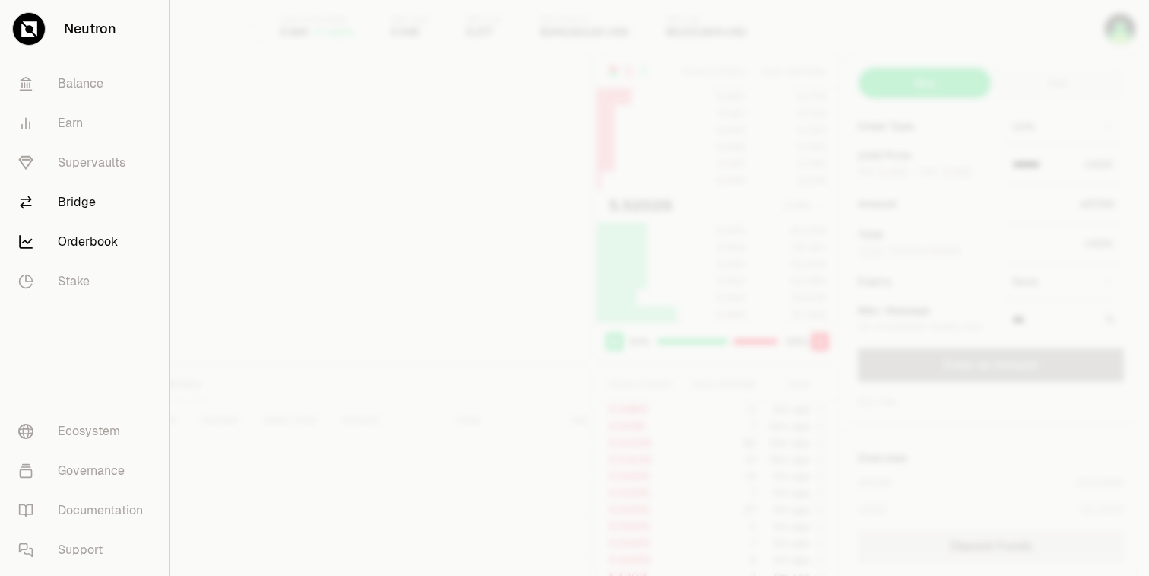
click at [106, 208] on link "Bridge" at bounding box center [84, 202] width 157 height 40
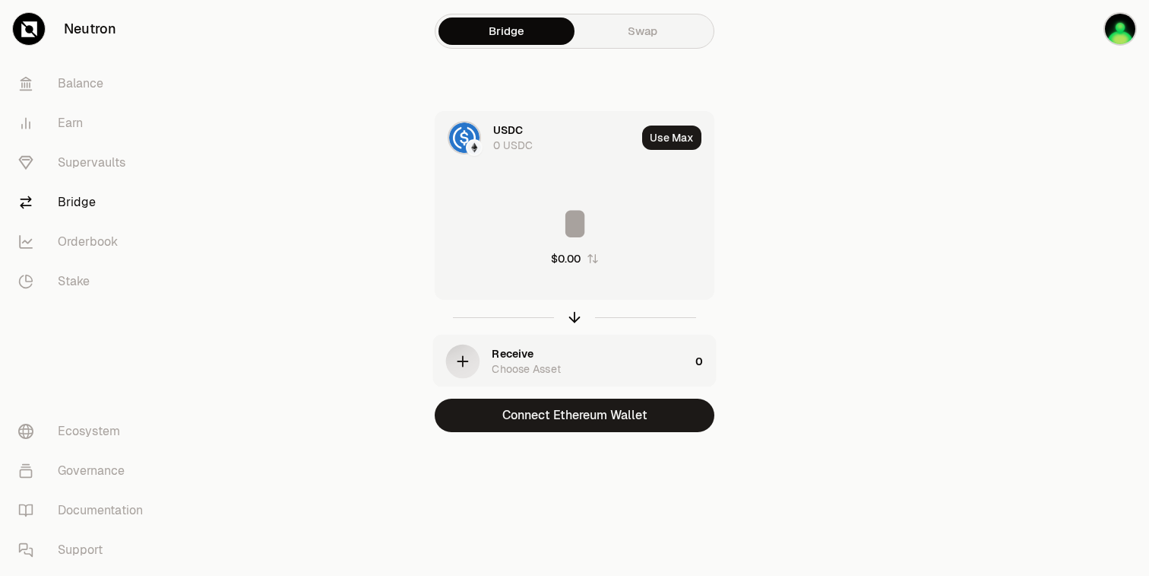
click at [657, 43] on link "Swap" at bounding box center [643, 30] width 136 height 27
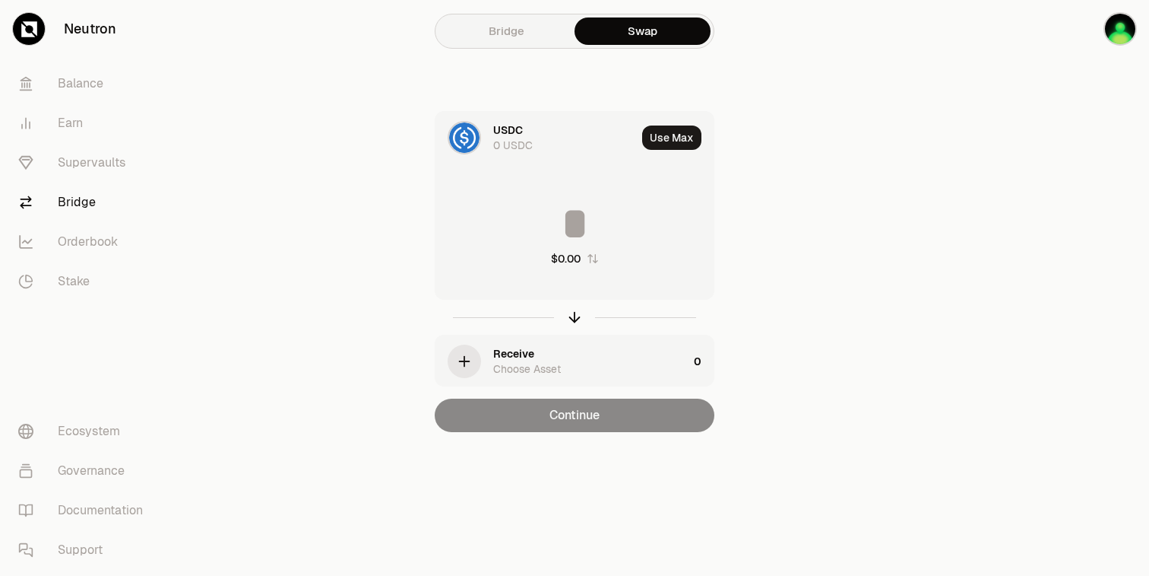
click at [566, 374] on div "Receive Choose Asset" at bounding box center [590, 361] width 195 height 30
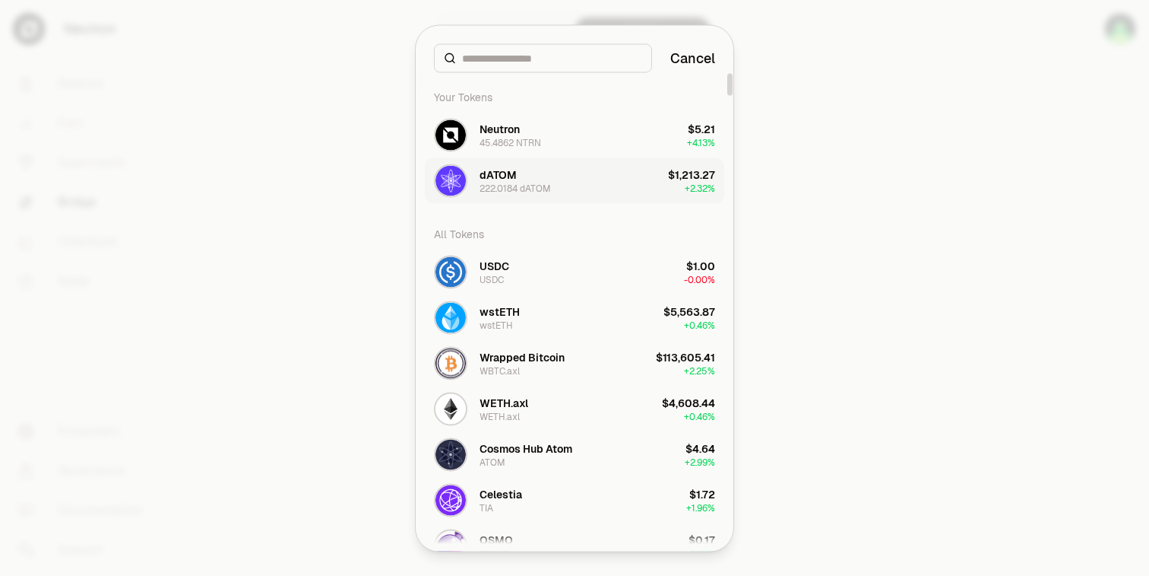
click at [527, 183] on div "222.0184 dATOM" at bounding box center [515, 188] width 71 height 12
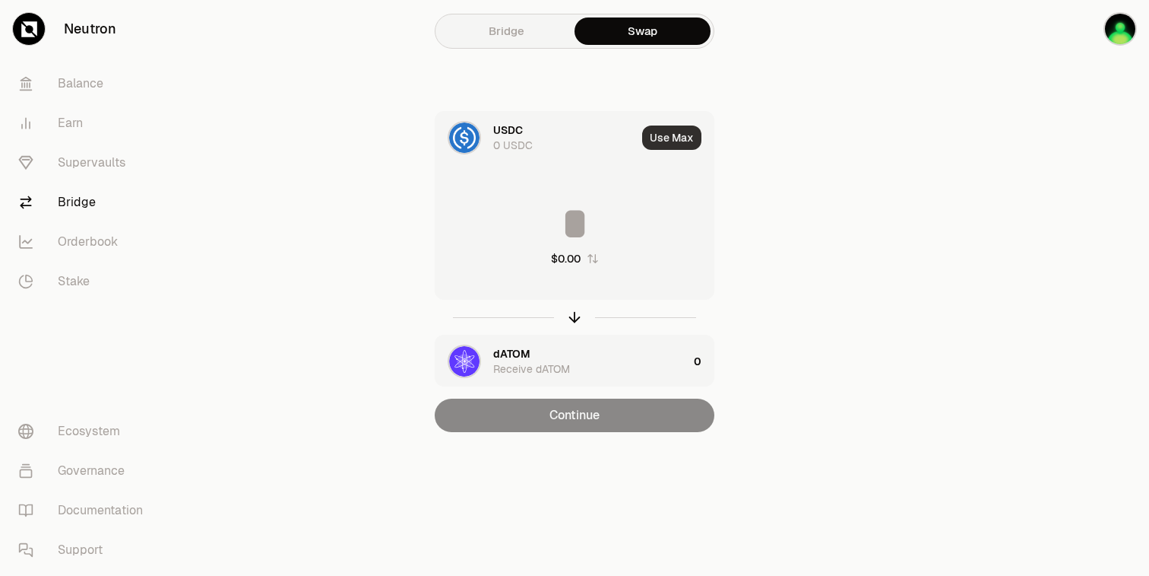
click at [677, 131] on button "Use Max" at bounding box center [671, 137] width 59 height 24
type input "*"
click at [507, 140] on div "0 USDC" at bounding box center [513, 145] width 40 height 15
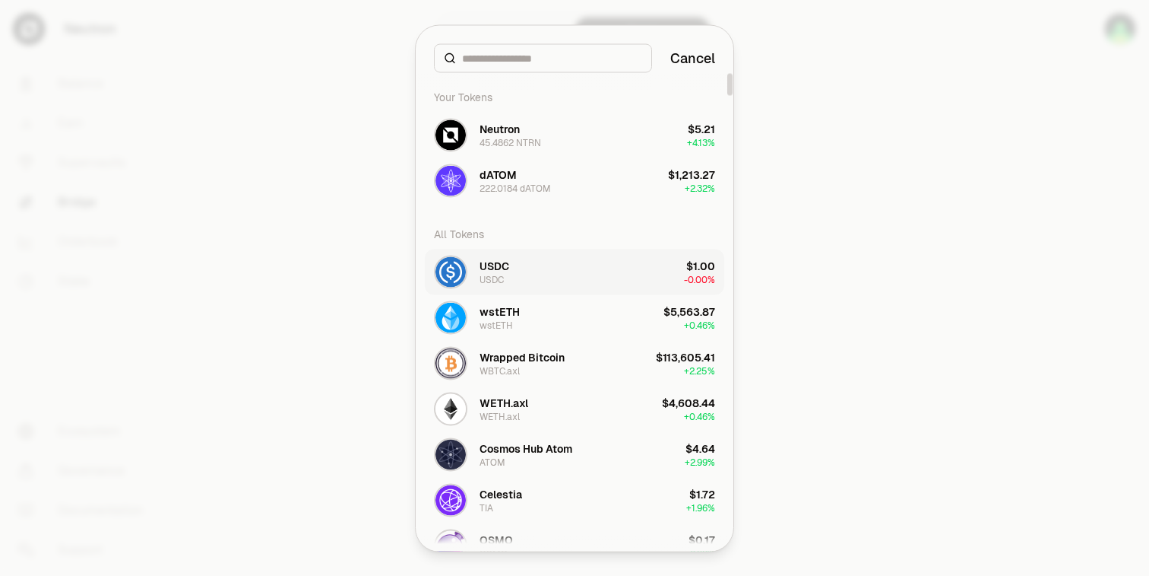
click at [579, 277] on button "USDC USDC $1.00 -0.00%" at bounding box center [575, 272] width 300 height 46
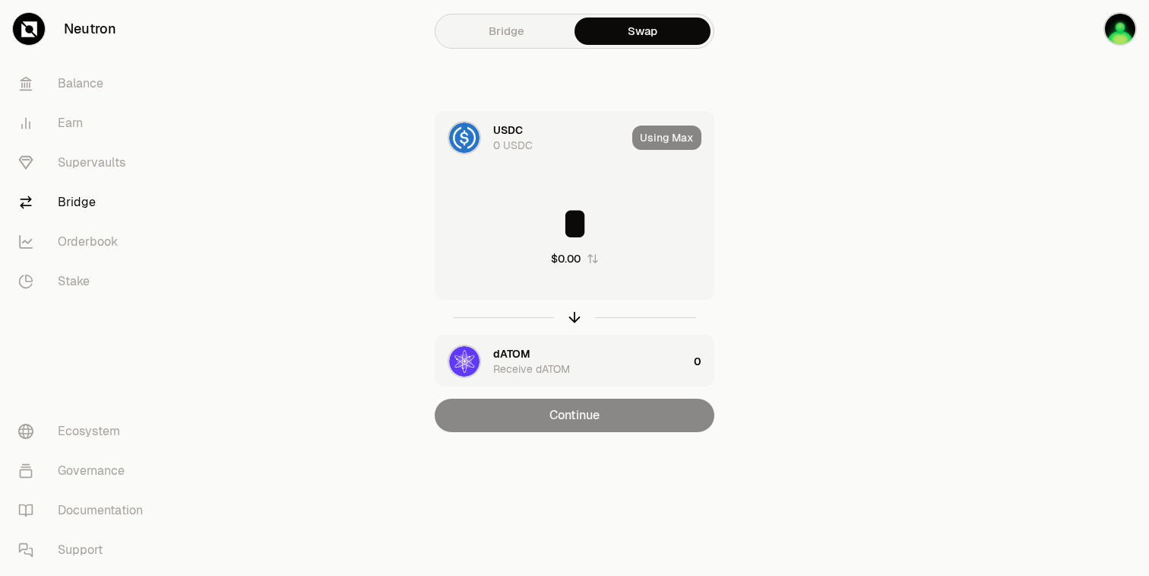
click at [668, 138] on div "Using Max" at bounding box center [673, 138] width 81 height 52
click at [100, 87] on link "Balance" at bounding box center [85, 84] width 158 height 40
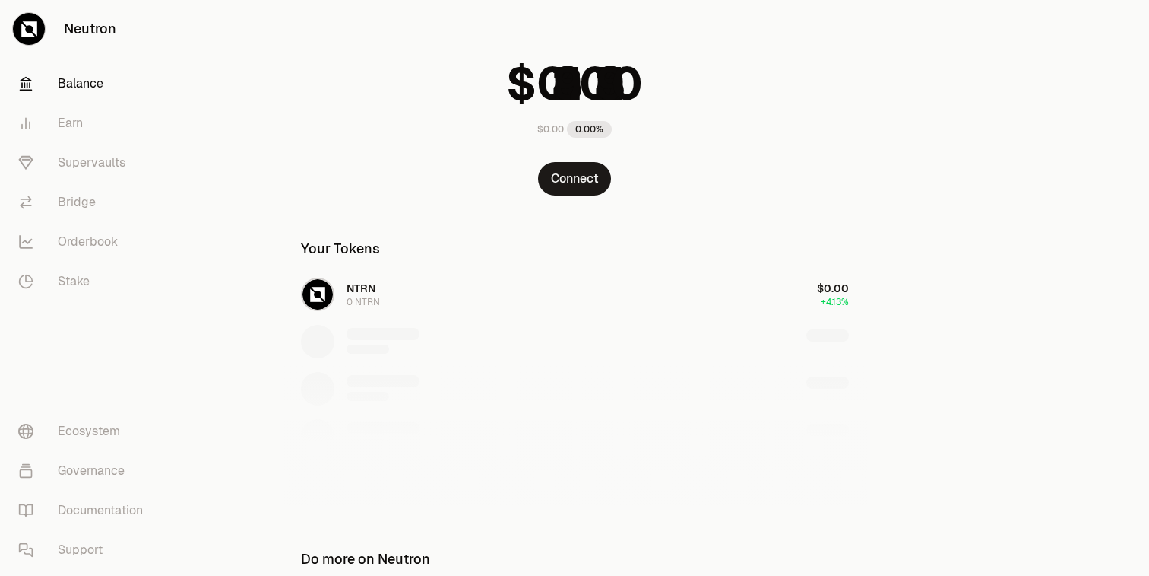
scroll to position [110, 0]
